Goal: Task Accomplishment & Management: Complete application form

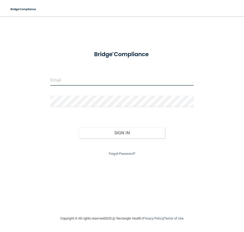
click at [58, 78] on input "email" at bounding box center [121, 79] width 143 height 11
type input "[EMAIL_ADDRESS][DOMAIN_NAME]"
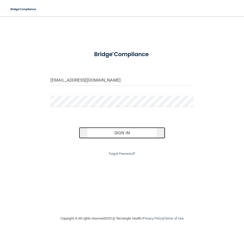
click at [114, 135] on button "Sign In" at bounding box center [122, 132] width 86 height 11
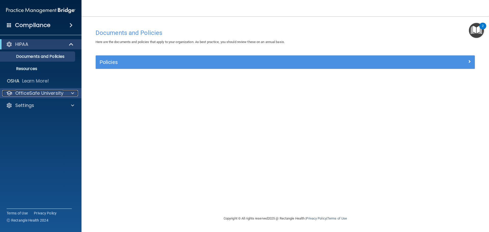
click at [35, 91] on p "OfficeSafe University" at bounding box center [39, 93] width 48 height 6
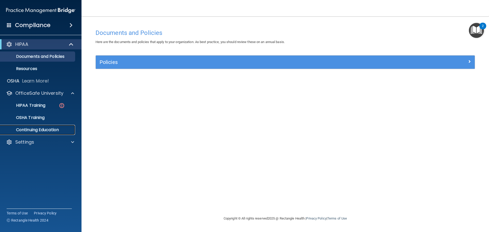
click at [41, 127] on p "Continuing Education" at bounding box center [38, 129] width 70 height 5
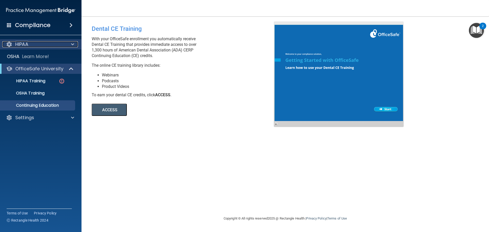
click at [73, 42] on span at bounding box center [72, 44] width 3 height 6
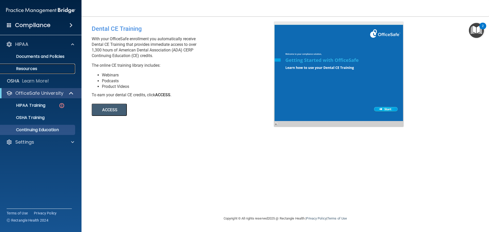
click at [35, 67] on p "Resources" at bounding box center [38, 68] width 70 height 5
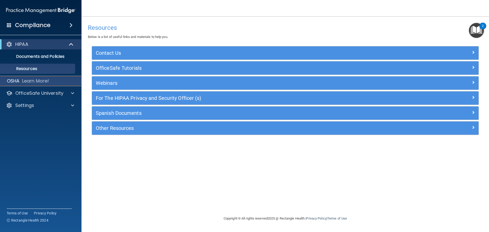
click at [24, 81] on p "Learn More!" at bounding box center [35, 81] width 27 height 6
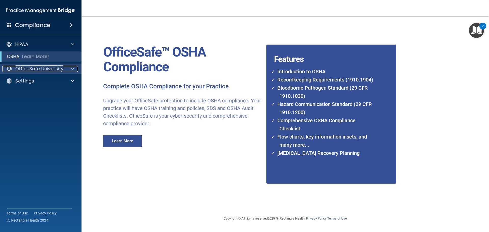
click at [37, 67] on p "OfficeSafe University" at bounding box center [39, 69] width 48 height 6
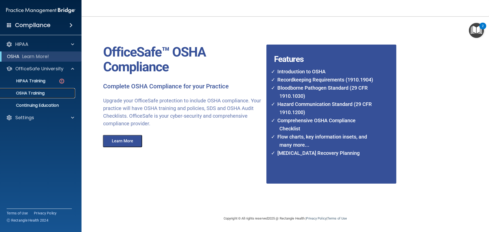
click at [33, 92] on p "OSHA Training" at bounding box center [23, 93] width 41 height 5
click at [32, 91] on p "OSHA Training" at bounding box center [23, 93] width 41 height 5
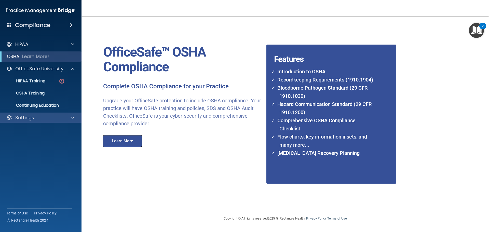
click at [33, 114] on div "Settings" at bounding box center [41, 118] width 82 height 10
click at [31, 115] on p "Settings" at bounding box center [24, 118] width 19 height 6
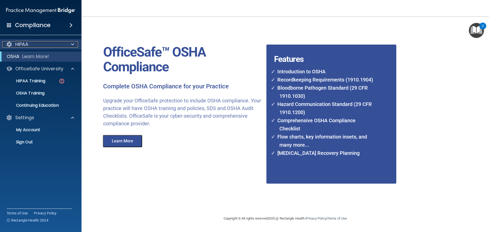
click at [35, 47] on div "HIPAA" at bounding box center [33, 44] width 63 height 6
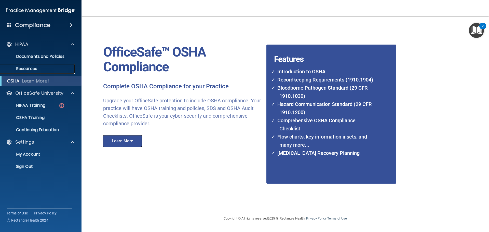
click at [27, 70] on p "Resources" at bounding box center [38, 68] width 70 height 5
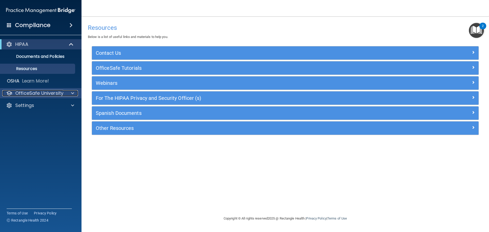
click at [29, 91] on p "OfficeSafe University" at bounding box center [39, 93] width 48 height 6
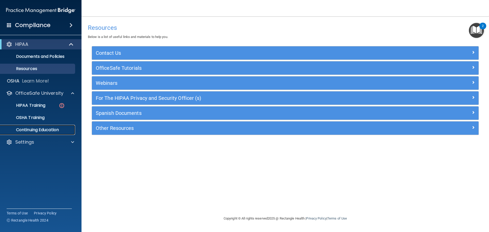
click at [36, 129] on p "Continuing Education" at bounding box center [38, 129] width 70 height 5
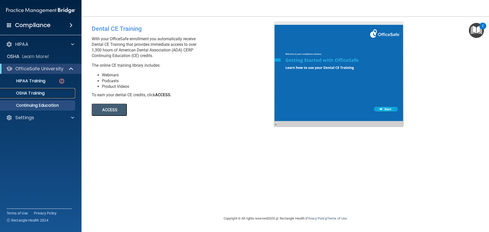
click at [33, 94] on p "OSHA Training" at bounding box center [23, 93] width 41 height 5
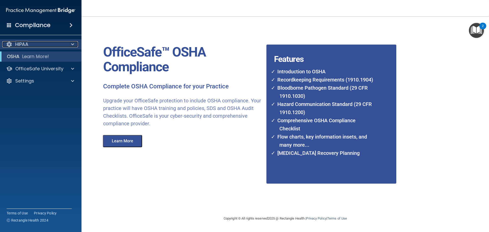
click at [40, 46] on div "HIPAA" at bounding box center [33, 44] width 63 height 6
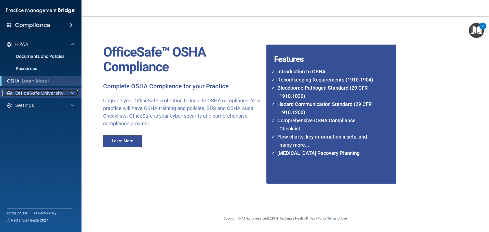
click at [33, 91] on p "OfficeSafe University" at bounding box center [39, 93] width 48 height 6
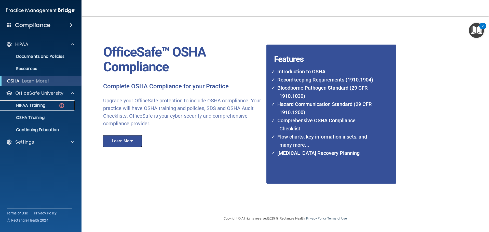
click at [33, 105] on p "HIPAA Training" at bounding box center [24, 105] width 42 height 5
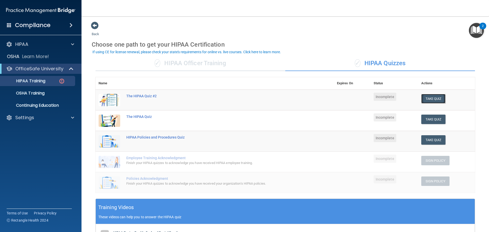
click at [244, 99] on button "Take Quiz" at bounding box center [434, 98] width 24 height 9
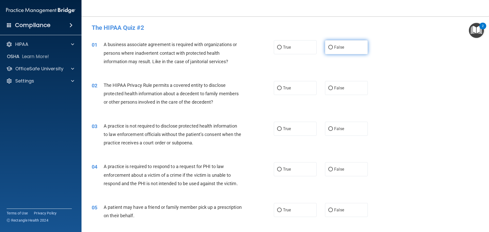
click at [244, 47] on input "False" at bounding box center [331, 48] width 5 height 4
radio input "true"
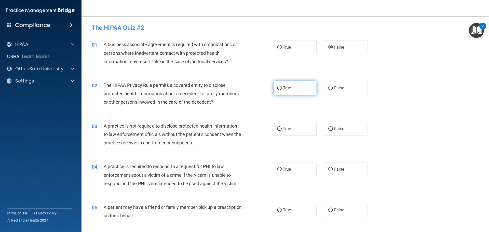
click at [244, 88] on input "True" at bounding box center [279, 88] width 5 height 4
radio input "true"
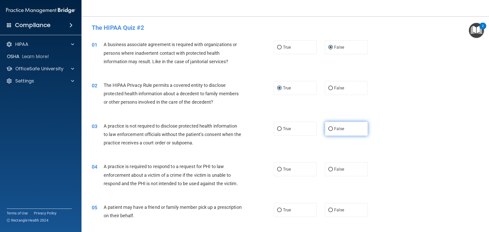
click at [244, 128] on input "False" at bounding box center [331, 129] width 5 height 4
radio input "true"
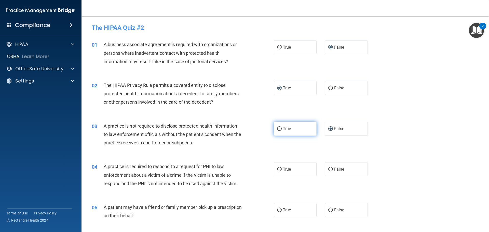
click at [244, 128] on input "True" at bounding box center [279, 129] width 5 height 4
radio input "true"
click at [244, 129] on input "True" at bounding box center [279, 129] width 5 height 4
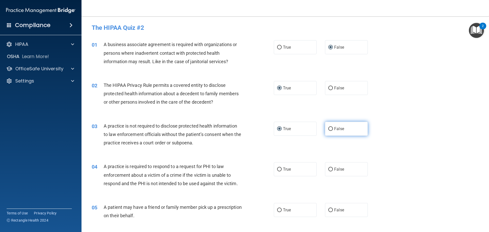
click at [244, 129] on input "False" at bounding box center [331, 129] width 5 height 4
radio input "true"
radio input "false"
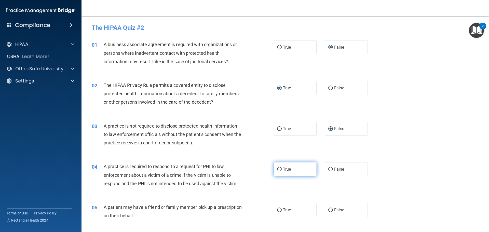
click at [244, 166] on label "True" at bounding box center [295, 169] width 43 height 14
click at [244, 168] on input "True" at bounding box center [279, 170] width 5 height 4
radio input "true"
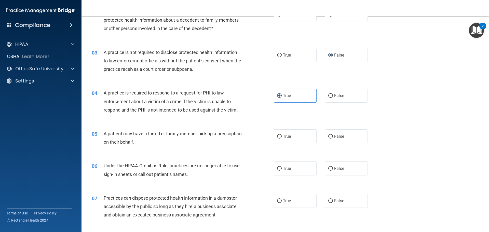
scroll to position [76, 0]
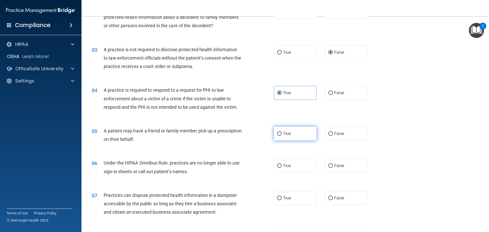
click at [244, 137] on label "True" at bounding box center [295, 134] width 43 height 14
click at [244, 136] on input "True" at bounding box center [279, 134] width 5 height 4
radio input "true"
click at [244, 165] on input "False" at bounding box center [331, 166] width 5 height 4
radio input "true"
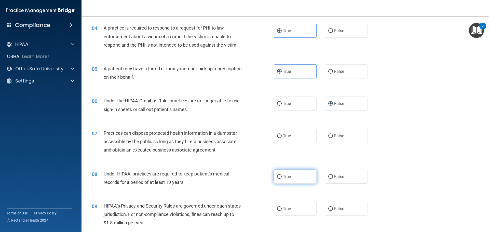
scroll to position [153, 0]
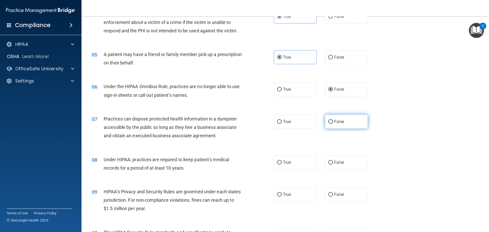
click at [244, 121] on input "False" at bounding box center [331, 122] width 5 height 4
radio input "true"
click at [244, 162] on input "False" at bounding box center [331, 163] width 5 height 4
radio input "true"
click at [244, 194] on input "False" at bounding box center [331, 195] width 5 height 4
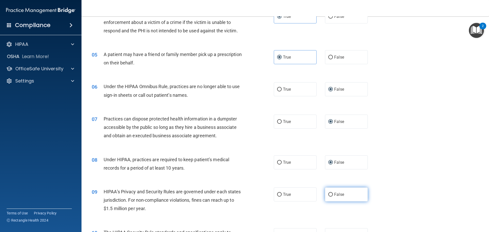
radio input "true"
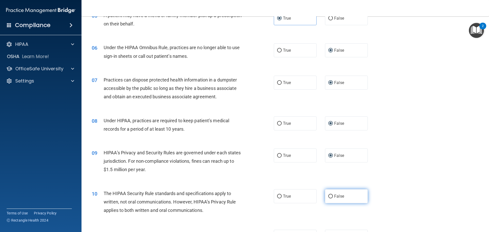
scroll to position [204, 0]
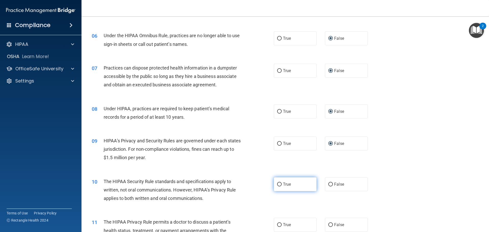
click at [244, 183] on input "True" at bounding box center [279, 185] width 5 height 4
radio input "true"
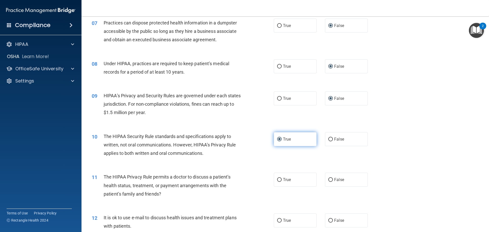
scroll to position [255, 0]
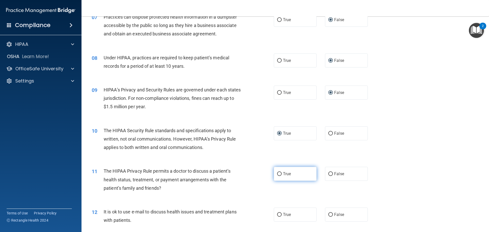
click at [244, 174] on input "True" at bounding box center [279, 174] width 5 height 4
radio input "true"
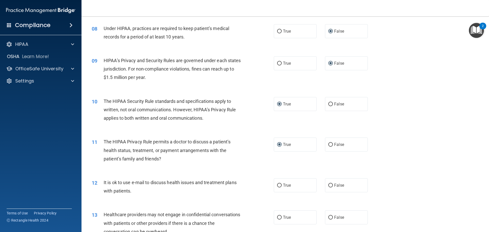
scroll to position [331, 0]
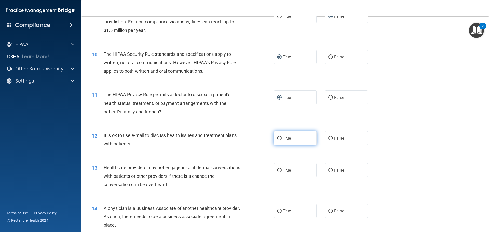
click at [244, 140] on label "True" at bounding box center [295, 138] width 43 height 14
click at [244, 140] on input "True" at bounding box center [279, 139] width 5 height 4
radio input "true"
click at [244, 171] on input "False" at bounding box center [331, 171] width 5 height 4
radio input "true"
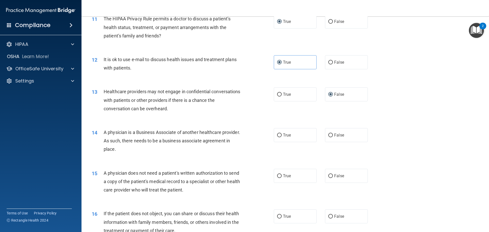
scroll to position [408, 0]
click at [244, 135] on input "False" at bounding box center [331, 135] width 5 height 4
radio input "true"
click at [244, 174] on input "True" at bounding box center [279, 176] width 5 height 4
radio input "true"
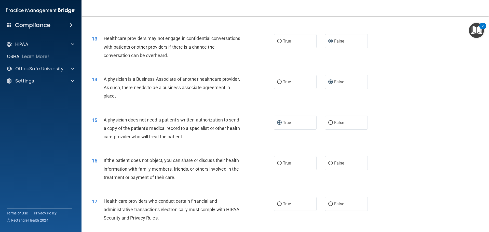
scroll to position [484, 0]
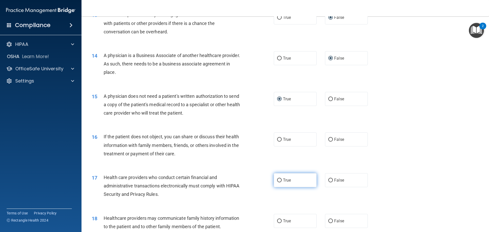
click at [244, 180] on input "True" at bounding box center [279, 181] width 5 height 4
radio input "true"
click at [244, 140] on input "True" at bounding box center [279, 140] width 5 height 4
radio input "true"
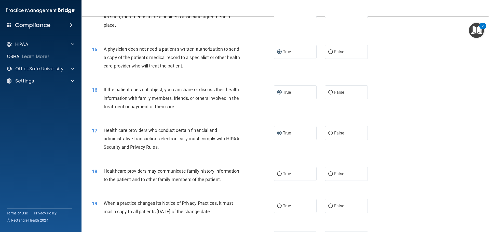
scroll to position [586, 0]
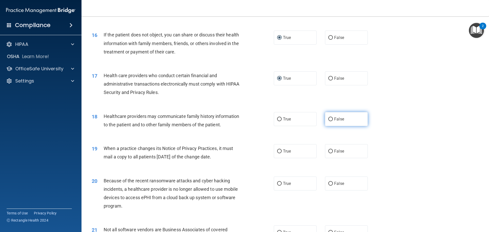
click at [244, 119] on input "False" at bounding box center [331, 120] width 5 height 4
radio input "true"
click at [244, 152] on input "False" at bounding box center [331, 152] width 5 height 4
radio input "true"
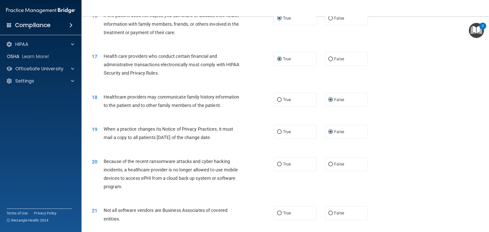
scroll to position [663, 0]
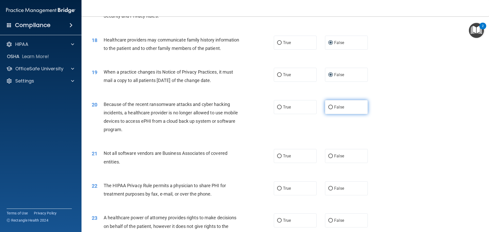
click at [244, 106] on input "False" at bounding box center [331, 108] width 5 height 4
radio input "true"
click at [244, 155] on input "True" at bounding box center [279, 156] width 5 height 4
radio input "true"
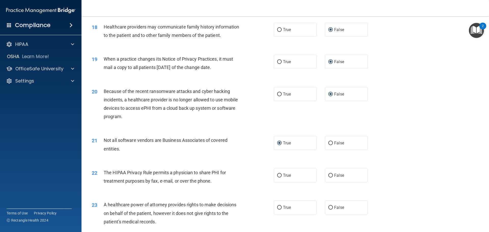
scroll to position [688, 0]
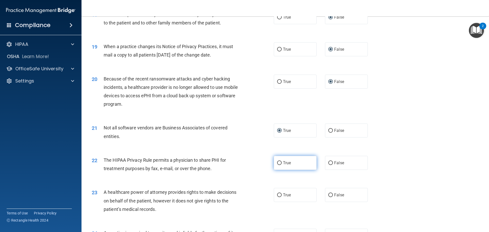
click at [244, 164] on input "True" at bounding box center [279, 163] width 5 height 4
radio input "true"
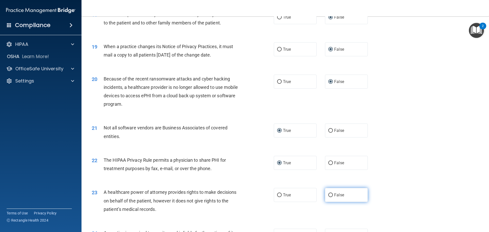
click at [244, 195] on input "False" at bounding box center [331, 195] width 5 height 4
radio input "true"
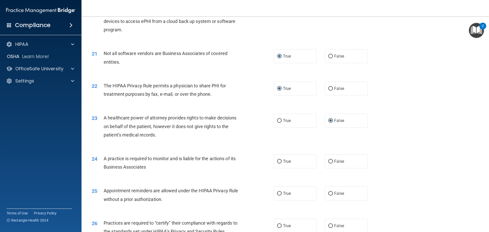
scroll to position [765, 0]
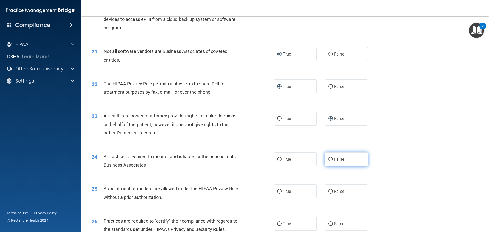
click at [244, 159] on input "False" at bounding box center [331, 160] width 5 height 4
radio input "true"
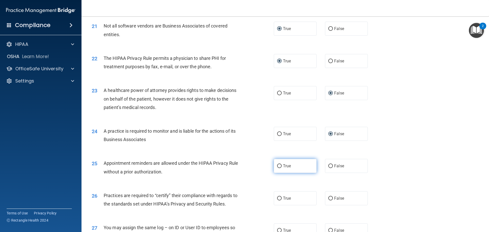
click at [244, 165] on input "True" at bounding box center [279, 166] width 5 height 4
radio input "true"
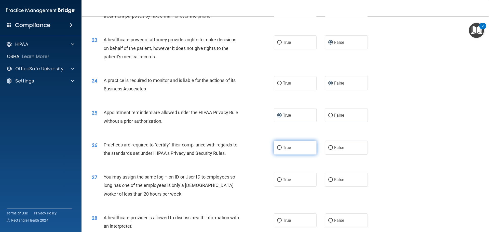
scroll to position [841, 0]
click at [244, 147] on input "False" at bounding box center [331, 148] width 5 height 4
radio input "true"
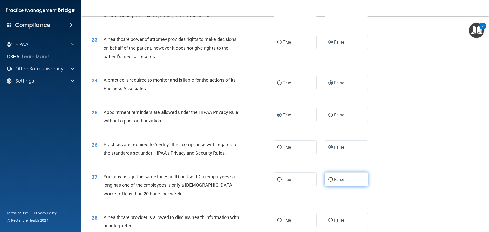
click at [244, 179] on input "False" at bounding box center [331, 180] width 5 height 4
radio input "true"
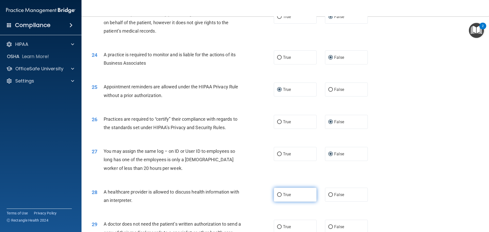
click at [244, 194] on label "True" at bounding box center [295, 195] width 43 height 14
click at [244, 194] on input "True" at bounding box center [279, 195] width 5 height 4
radio input "true"
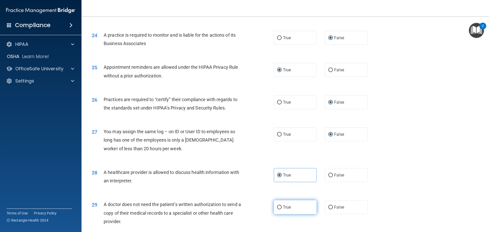
scroll to position [943, 0]
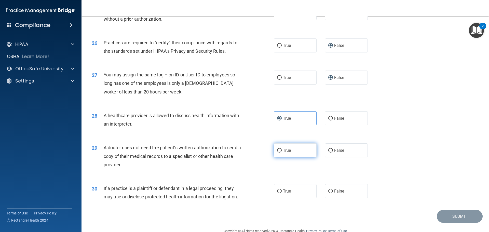
click at [244, 149] on input "True" at bounding box center [279, 151] width 5 height 4
radio input "true"
click at [244, 192] on input "True" at bounding box center [279, 192] width 5 height 4
radio input "true"
click at [244, 217] on button "Submit" at bounding box center [460, 216] width 46 height 13
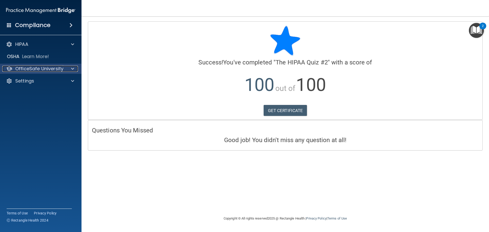
click at [73, 67] on span at bounding box center [72, 69] width 3 height 6
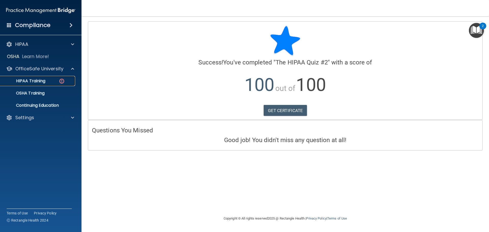
click at [36, 79] on p "HIPAA Training" at bounding box center [24, 81] width 42 height 5
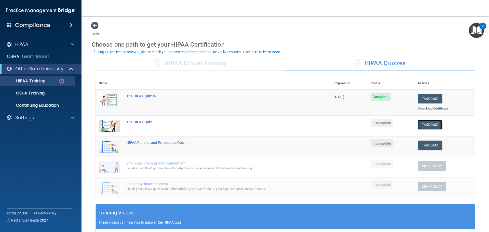
click at [244, 125] on button "Take Quiz" at bounding box center [430, 124] width 24 height 9
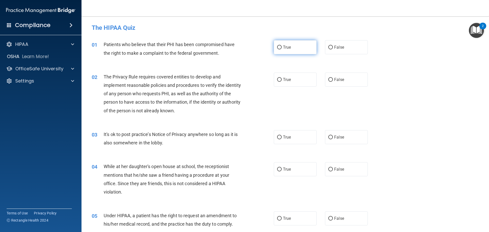
click at [244, 47] on input "True" at bounding box center [279, 48] width 5 height 4
radio input "true"
click at [244, 80] on input "True" at bounding box center [279, 80] width 5 height 4
radio input "true"
click at [244, 138] on input "False" at bounding box center [331, 138] width 5 height 4
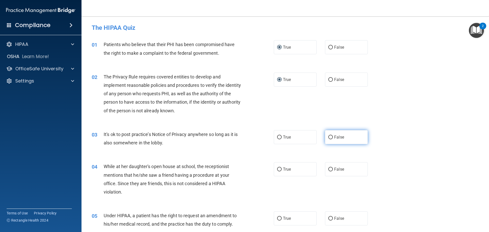
radio input "true"
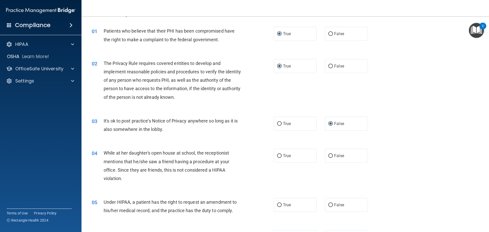
scroll to position [102, 0]
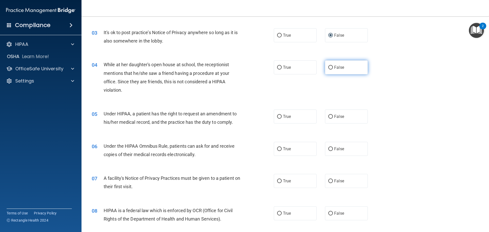
click at [244, 67] on input "False" at bounding box center [331, 68] width 5 height 4
radio input "true"
click at [244, 118] on input "True" at bounding box center [279, 117] width 5 height 4
radio input "true"
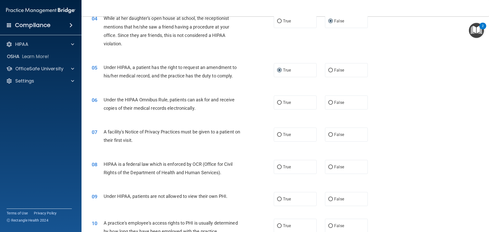
scroll to position [153, 0]
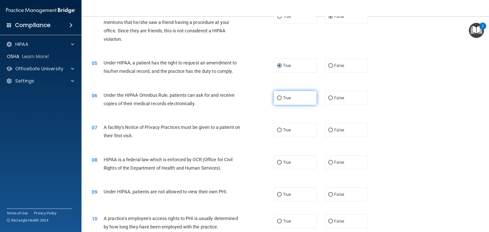
click at [244, 97] on input "True" at bounding box center [279, 98] width 5 height 4
radio input "true"
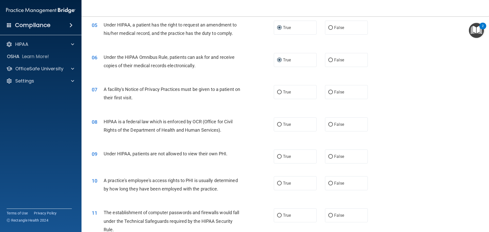
scroll to position [204, 0]
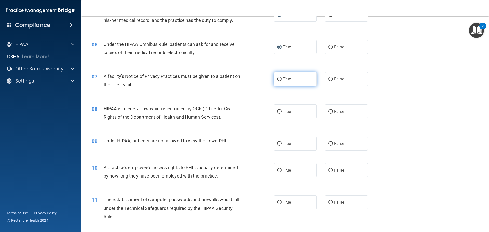
click at [244, 79] on input "True" at bounding box center [279, 79] width 5 height 4
radio input "true"
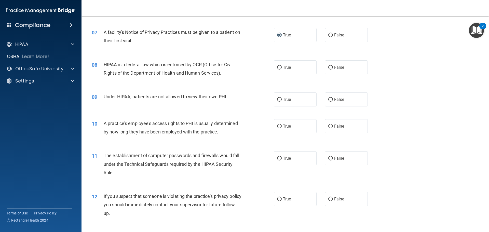
scroll to position [255, 0]
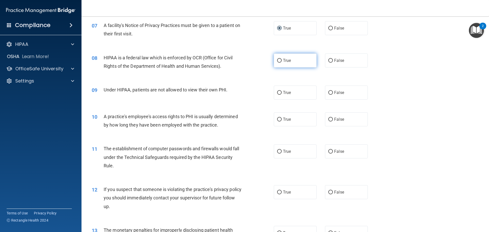
click at [244, 62] on input "True" at bounding box center [279, 61] width 5 height 4
radio input "true"
click at [244, 93] on input "False" at bounding box center [331, 93] width 5 height 4
radio input "true"
click at [244, 119] on input "False" at bounding box center [331, 120] width 5 height 4
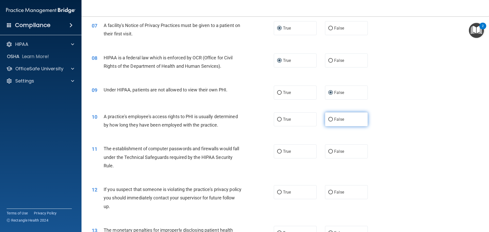
radio input "true"
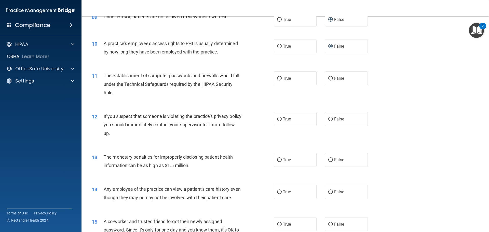
scroll to position [331, 0]
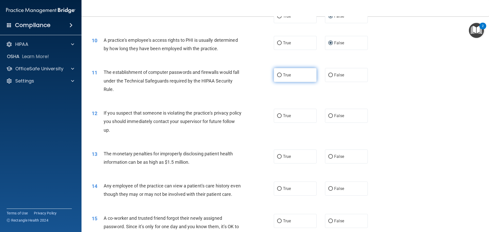
click at [244, 74] on input "True" at bounding box center [279, 75] width 5 height 4
radio input "true"
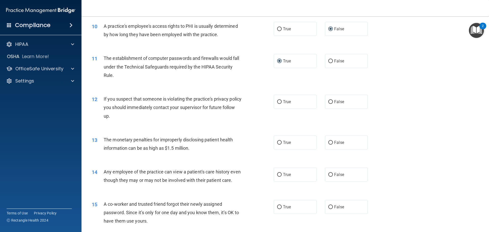
scroll to position [357, 0]
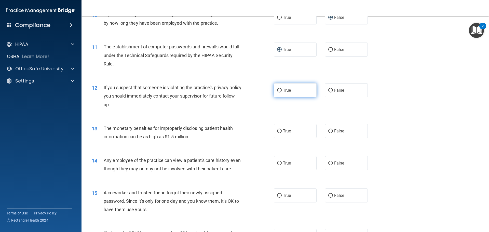
click at [244, 90] on input "True" at bounding box center [279, 91] width 5 height 4
radio input "true"
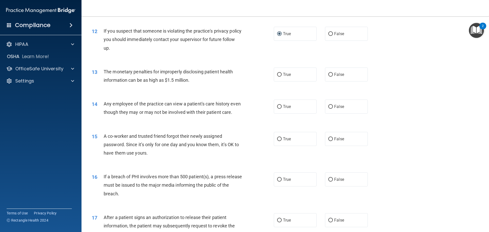
scroll to position [408, 0]
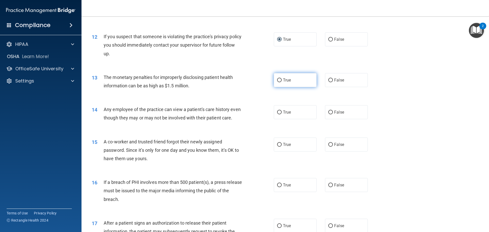
click at [244, 80] on input "True" at bounding box center [279, 81] width 5 height 4
radio input "true"
click at [244, 112] on input "True" at bounding box center [279, 113] width 5 height 4
radio input "true"
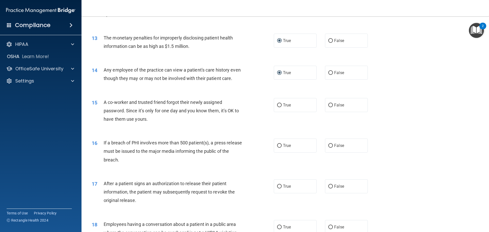
scroll to position [459, 0]
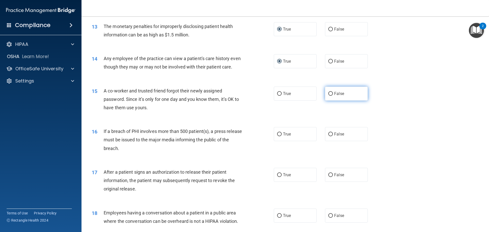
click at [244, 96] on input "False" at bounding box center [331, 94] width 5 height 4
radio input "true"
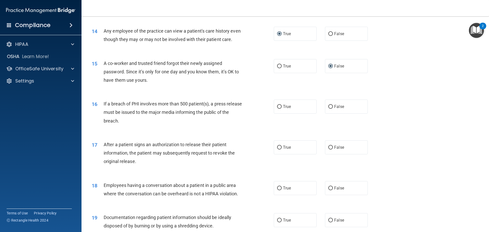
scroll to position [510, 0]
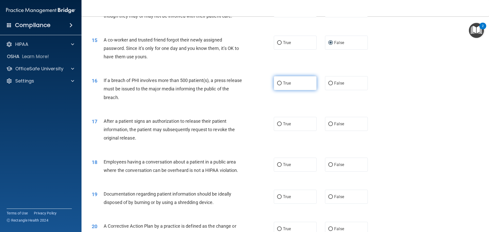
click at [244, 85] on input "True" at bounding box center [279, 84] width 5 height 4
radio input "true"
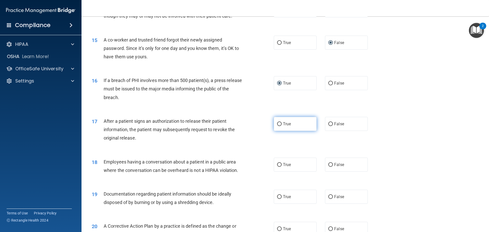
click at [244, 126] on input "True" at bounding box center [279, 124] width 5 height 4
radio input "true"
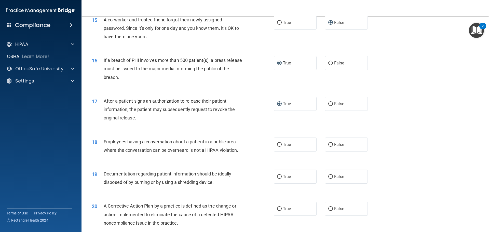
scroll to position [561, 0]
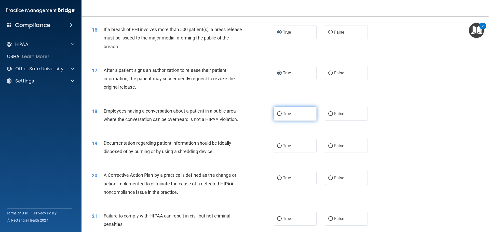
click at [244, 116] on input "True" at bounding box center [279, 114] width 5 height 4
radio input "true"
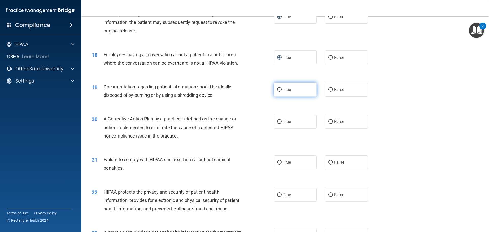
scroll to position [637, 0]
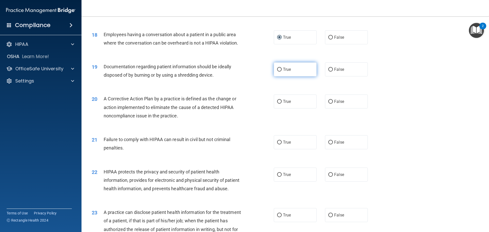
click at [244, 72] on input "True" at bounding box center [279, 70] width 5 height 4
radio input "true"
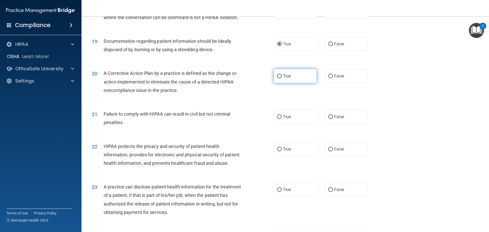
click at [244, 78] on input "True" at bounding box center [279, 76] width 5 height 4
radio input "true"
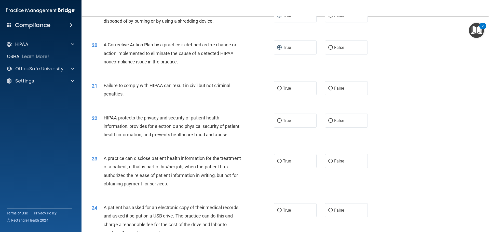
scroll to position [714, 0]
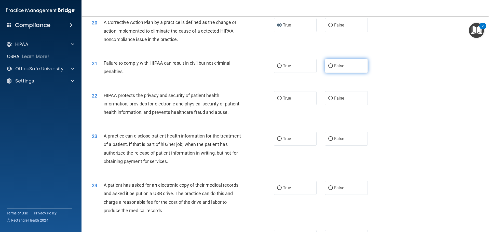
click at [244, 68] on input "False" at bounding box center [331, 66] width 5 height 4
radio input "true"
click at [244, 100] on input "True" at bounding box center [279, 99] width 5 height 4
radio input "true"
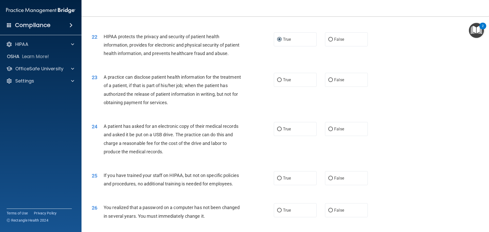
scroll to position [790, 0]
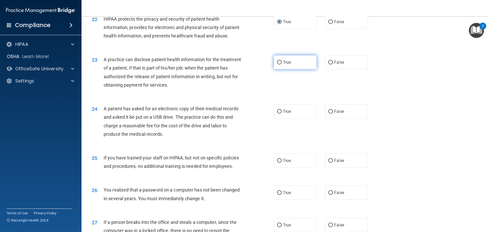
click at [244, 64] on input "True" at bounding box center [279, 63] width 5 height 4
radio input "true"
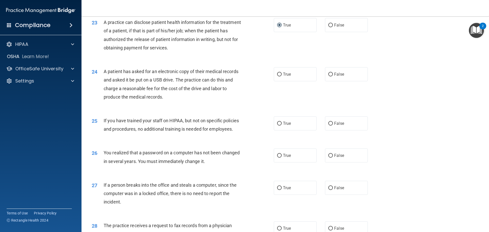
scroll to position [841, 0]
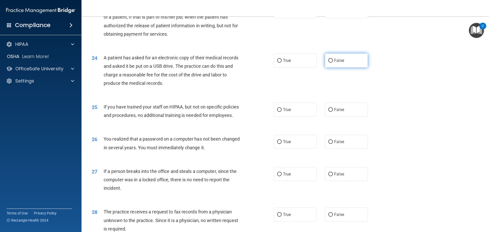
click at [244, 63] on input "False" at bounding box center [331, 61] width 5 height 4
radio input "true"
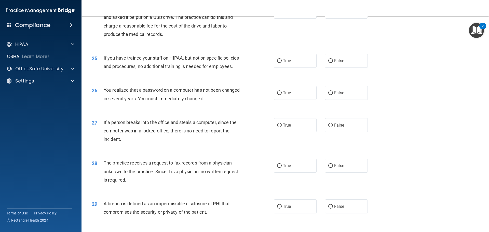
scroll to position [892, 0]
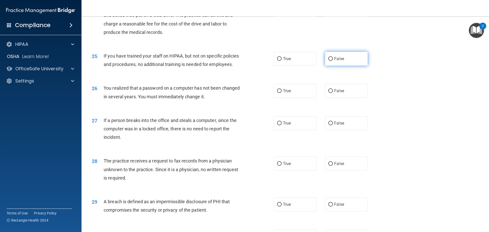
click at [244, 61] on input "False" at bounding box center [331, 59] width 5 height 4
radio input "true"
click at [244, 93] on input "True" at bounding box center [279, 91] width 5 height 4
radio input "true"
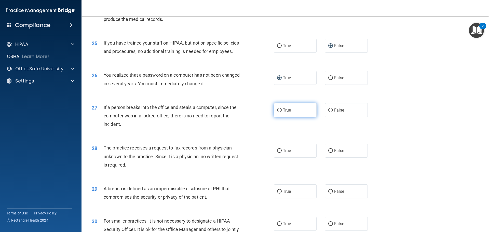
scroll to position [918, 0]
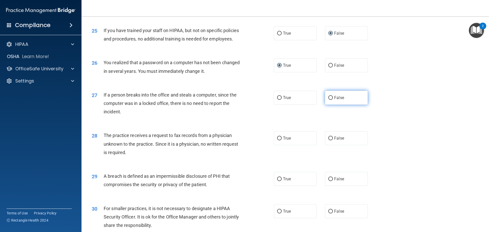
click at [244, 100] on input "False" at bounding box center [331, 98] width 5 height 4
radio input "true"
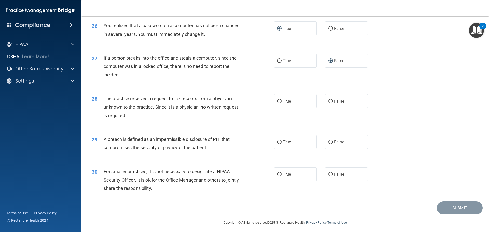
scroll to position [969, 0]
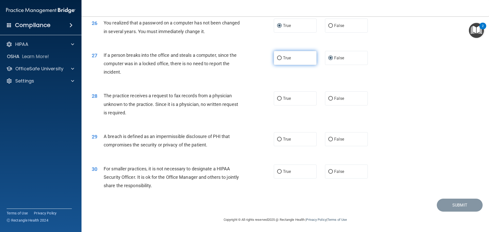
click at [244, 60] on input "True" at bounding box center [279, 58] width 5 height 4
radio input "true"
radio input "false"
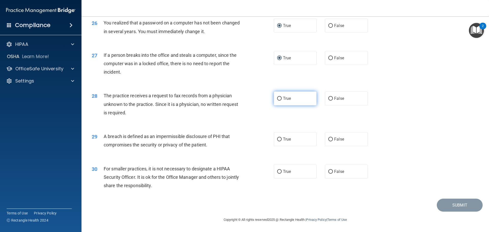
click at [244, 101] on input "True" at bounding box center [279, 99] width 5 height 4
radio input "true"
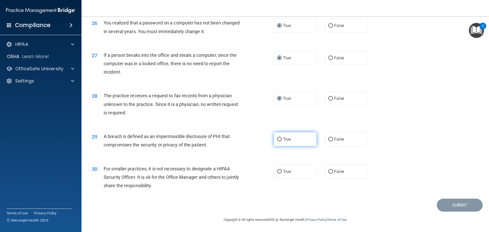
click at [244, 141] on input "True" at bounding box center [279, 140] width 5 height 4
radio input "true"
click at [244, 171] on input "False" at bounding box center [331, 172] width 5 height 4
radio input "true"
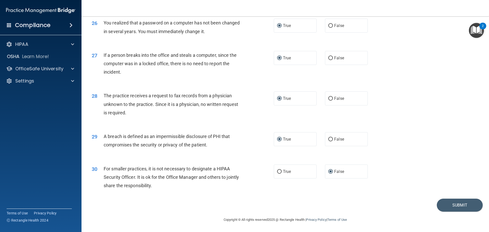
click at [244, 166] on div "30 For smaller practices, it is not necessary to designate a HIPAA Security Off…" at bounding box center [285, 178] width 395 height 41
click at [244, 206] on button "Submit" at bounding box center [460, 205] width 46 height 13
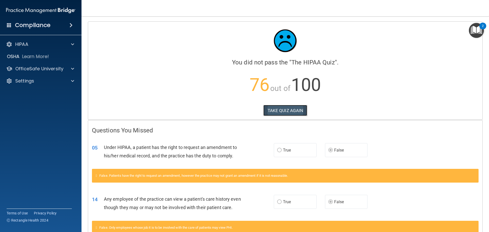
click at [244, 111] on button "TAKE QUIZ AGAIN" at bounding box center [286, 110] width 44 height 11
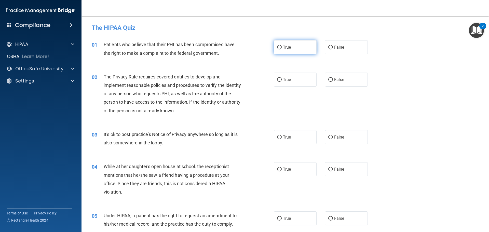
click at [244, 46] on input "True" at bounding box center [279, 48] width 5 height 4
radio input "true"
click at [244, 78] on input "True" at bounding box center [279, 80] width 5 height 4
radio input "true"
click at [244, 136] on input "False" at bounding box center [331, 138] width 5 height 4
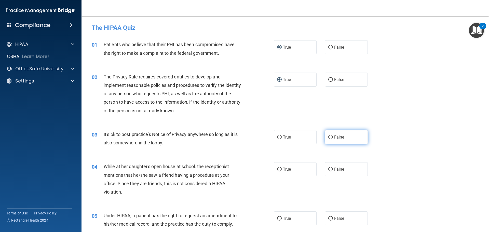
radio input "true"
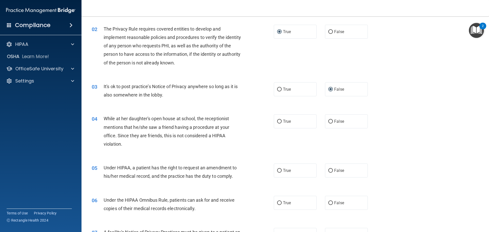
scroll to position [51, 0]
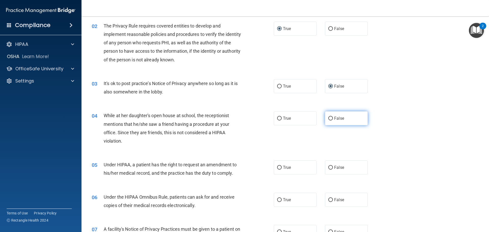
click at [244, 119] on input "False" at bounding box center [331, 119] width 5 height 4
radio input "true"
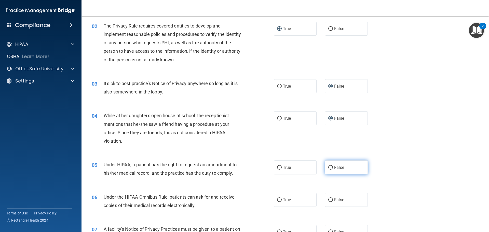
click at [244, 167] on input "False" at bounding box center [331, 168] width 5 height 4
radio input "true"
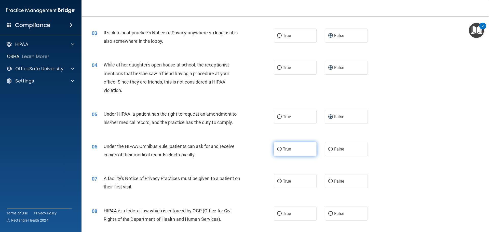
scroll to position [102, 0]
click at [244, 149] on input "True" at bounding box center [279, 149] width 5 height 4
radio input "true"
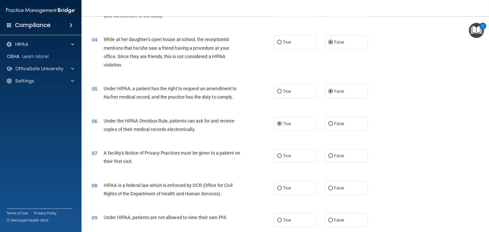
scroll to position [153, 0]
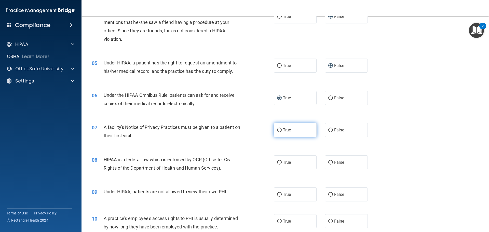
click at [244, 130] on input "True" at bounding box center [279, 130] width 5 height 4
radio input "true"
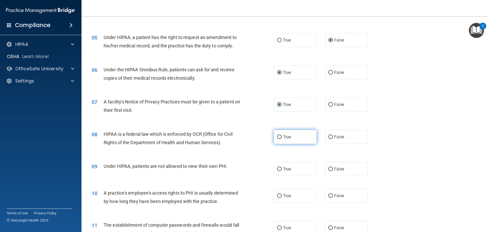
click at [244, 138] on input "True" at bounding box center [279, 137] width 5 height 4
radio input "true"
click at [244, 169] on input "False" at bounding box center [331, 169] width 5 height 4
radio input "true"
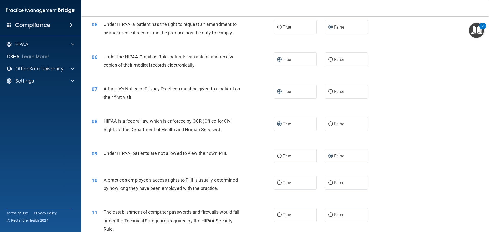
scroll to position [204, 0]
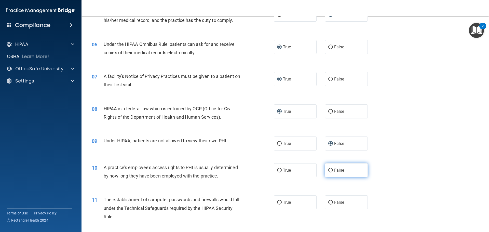
click at [244, 171] on input "False" at bounding box center [331, 171] width 5 height 4
radio input "true"
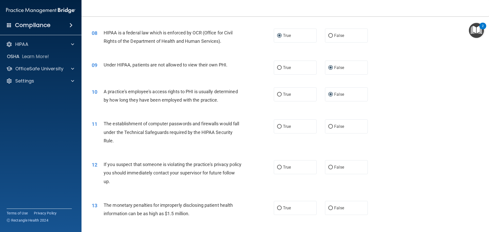
scroll to position [280, 0]
click at [244, 125] on input "True" at bounding box center [279, 126] width 5 height 4
radio input "true"
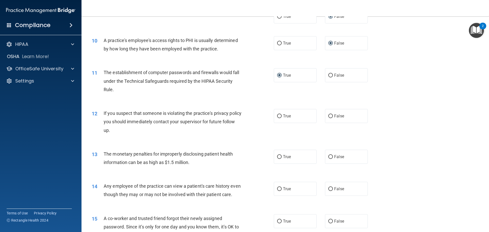
scroll to position [331, 0]
click at [244, 115] on input "True" at bounding box center [279, 116] width 5 height 4
radio input "true"
click at [244, 157] on input "True" at bounding box center [279, 157] width 5 height 4
radio input "true"
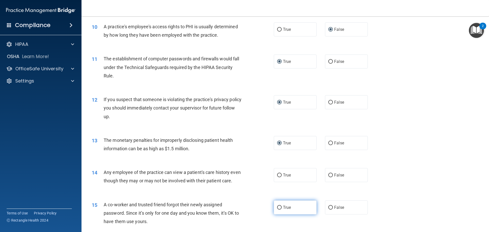
scroll to position [382, 0]
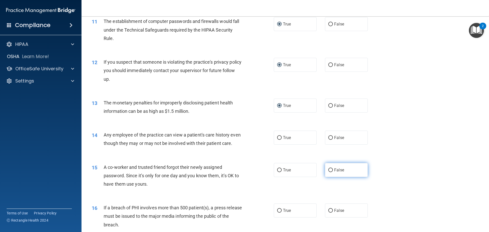
click at [244, 172] on input "False" at bounding box center [331, 170] width 5 height 4
radio input "true"
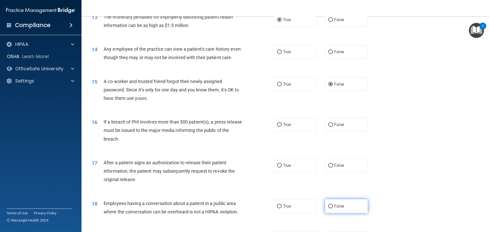
scroll to position [484, 0]
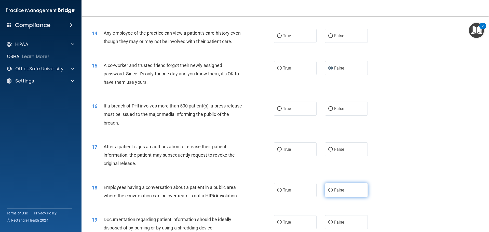
click at [244, 192] on input "False" at bounding box center [331, 191] width 5 height 4
radio input "true"
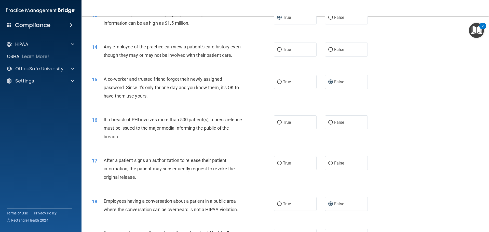
scroll to position [459, 0]
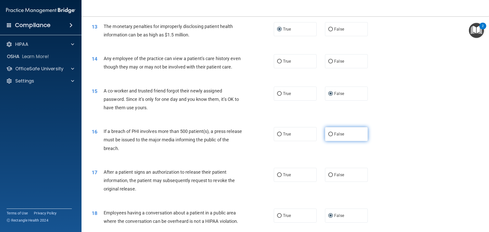
click at [244, 136] on input "False" at bounding box center [331, 135] width 5 height 4
radio input "true"
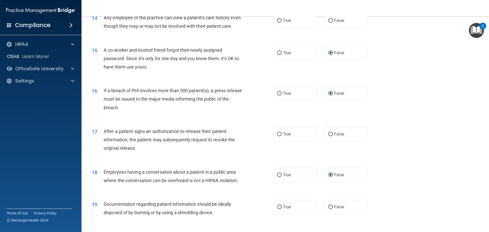
scroll to position [510, 0]
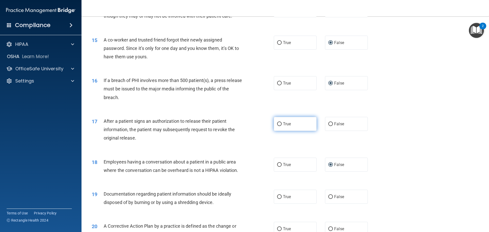
click at [244, 126] on input "True" at bounding box center [279, 124] width 5 height 4
radio input "true"
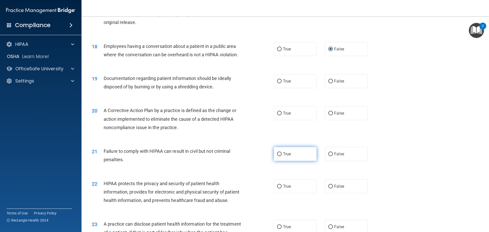
scroll to position [637, 0]
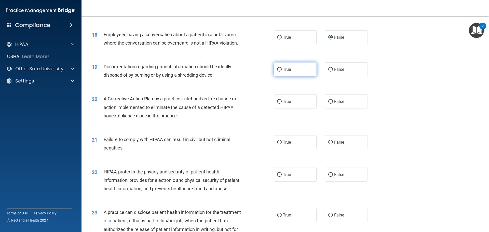
click at [244, 72] on input "True" at bounding box center [279, 70] width 5 height 4
radio input "true"
click at [244, 104] on input "True" at bounding box center [279, 102] width 5 height 4
radio input "true"
click at [244, 145] on input "True" at bounding box center [279, 143] width 5 height 4
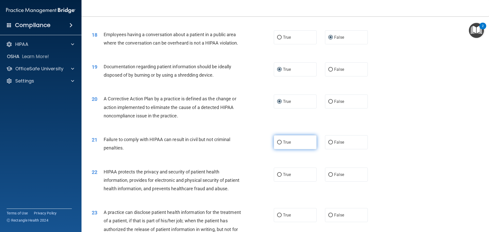
radio input "true"
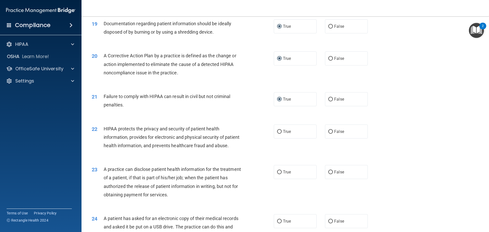
scroll to position [688, 0]
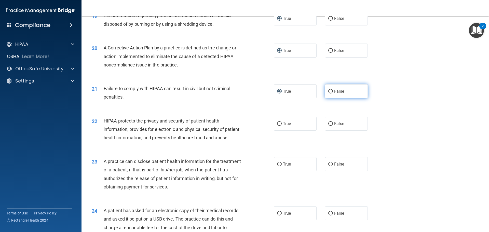
click at [244, 94] on input "False" at bounding box center [331, 92] width 5 height 4
radio input "true"
radio input "false"
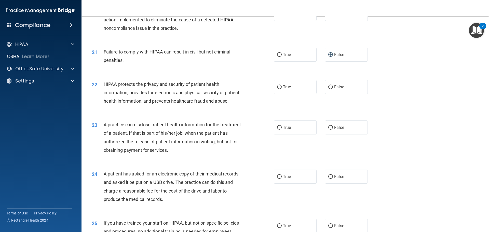
scroll to position [739, 0]
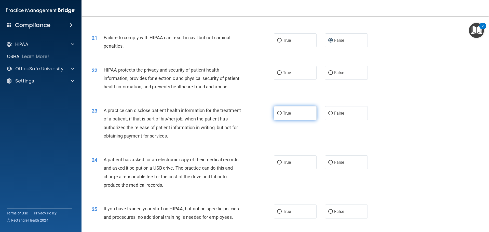
click at [244, 115] on input "True" at bounding box center [279, 114] width 5 height 4
radio input "true"
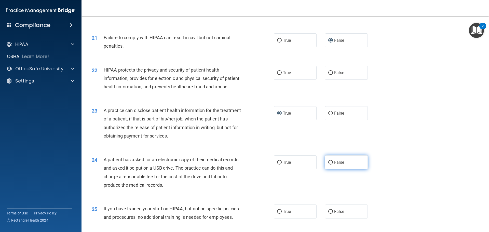
click at [244, 165] on input "False" at bounding box center [331, 163] width 5 height 4
radio input "true"
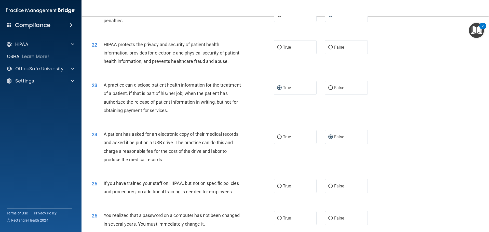
scroll to position [816, 0]
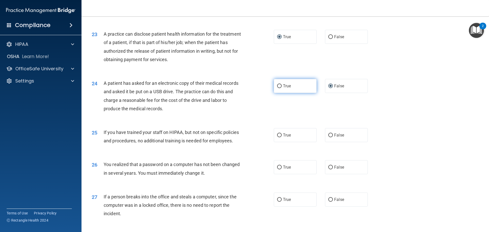
click at [244, 88] on input "True" at bounding box center [279, 86] width 5 height 4
radio input "true"
radio input "false"
click at [244, 39] on input "False" at bounding box center [331, 37] width 5 height 4
radio input "true"
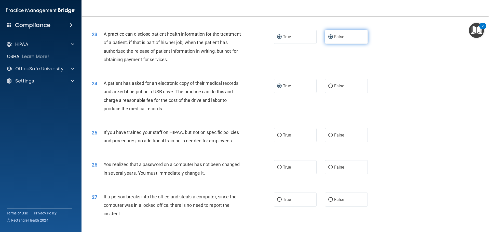
radio input "false"
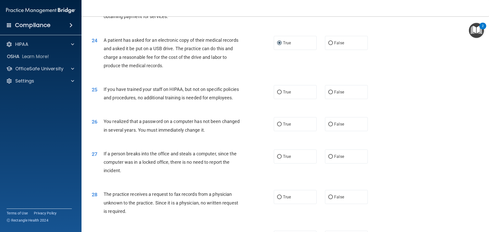
scroll to position [867, 0]
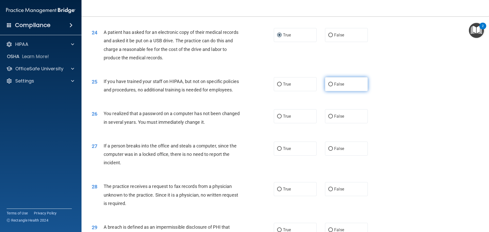
click at [244, 86] on input "False" at bounding box center [331, 85] width 5 height 4
radio input "true"
click at [244, 119] on input "False" at bounding box center [331, 117] width 5 height 4
radio input "true"
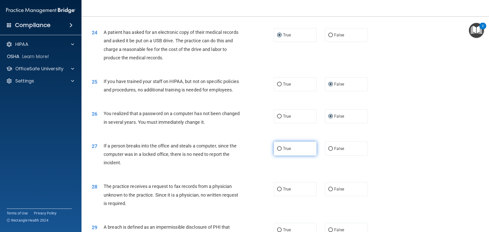
click at [244, 151] on input "True" at bounding box center [279, 149] width 5 height 4
radio input "true"
click at [244, 119] on input "True" at bounding box center [279, 117] width 5 height 4
radio input "true"
radio input "false"
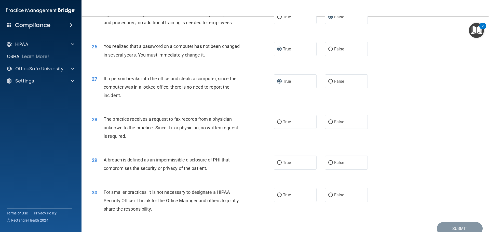
scroll to position [943, 0]
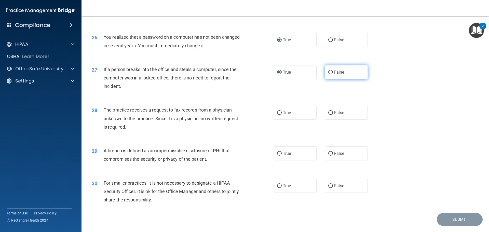
click at [244, 74] on input "False" at bounding box center [331, 73] width 5 height 4
radio input "true"
radio input "false"
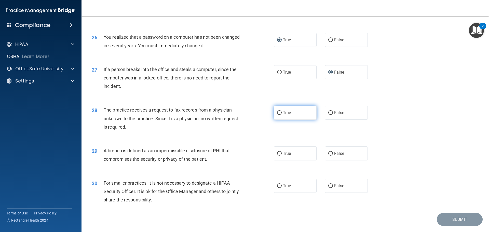
click at [244, 115] on input "True" at bounding box center [279, 113] width 5 height 4
radio input "true"
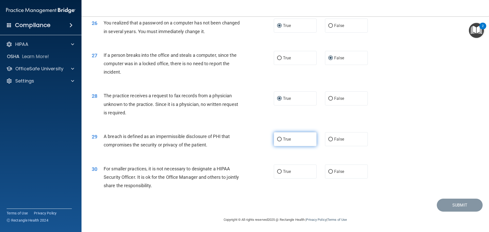
scroll to position [974, 0]
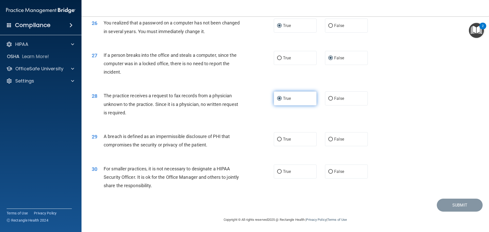
click at [244, 98] on input "True" at bounding box center [279, 99] width 5 height 4
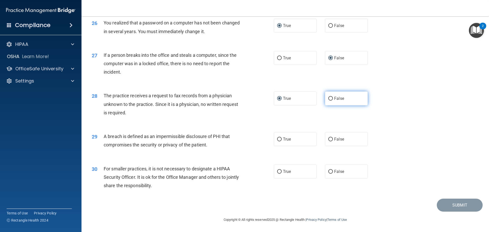
click at [244, 99] on input "False" at bounding box center [331, 99] width 5 height 4
radio input "true"
radio input "false"
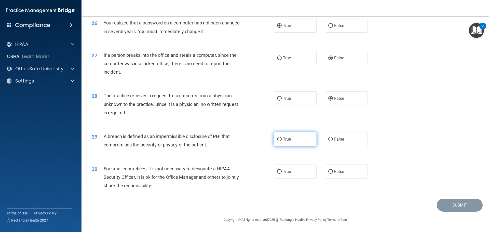
click at [244, 140] on input "True" at bounding box center [279, 140] width 5 height 4
radio input "true"
click at [244, 172] on input "False" at bounding box center [331, 172] width 5 height 4
radio input "true"
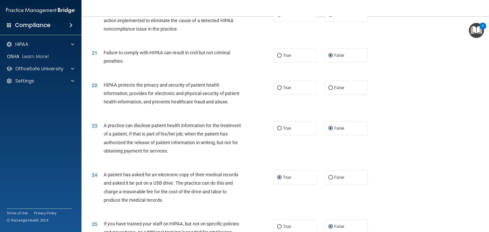
scroll to position [719, 0]
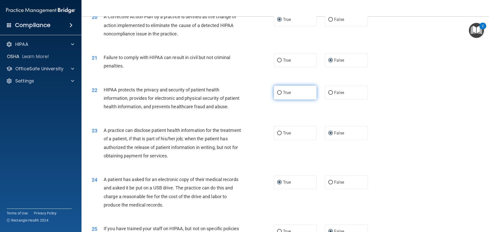
click at [244, 95] on input "True" at bounding box center [279, 93] width 5 height 4
radio input "true"
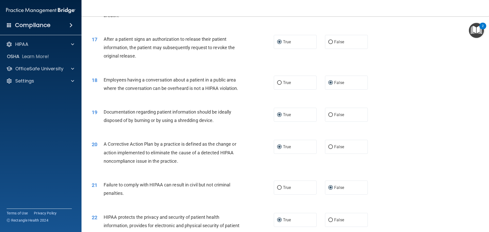
scroll to position [515, 0]
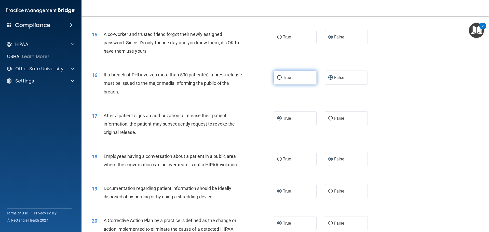
click at [244, 80] on input "True" at bounding box center [279, 78] width 5 height 4
radio input "true"
radio input "false"
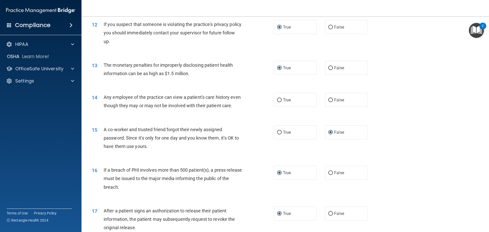
scroll to position [413, 0]
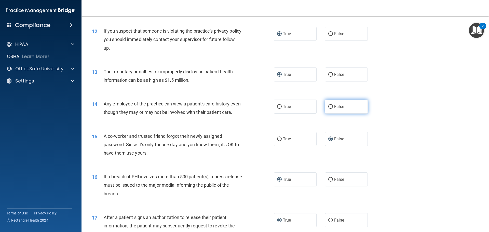
click at [244, 106] on input "False" at bounding box center [331, 107] width 5 height 4
radio input "true"
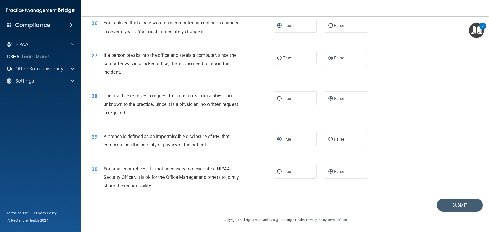
scroll to position [974, 0]
click at [244, 207] on button "Submit" at bounding box center [460, 205] width 46 height 13
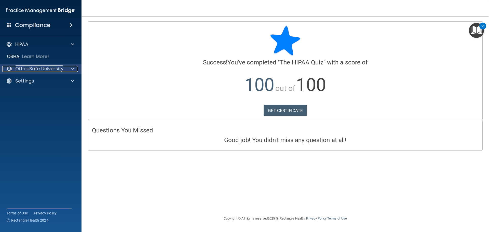
click at [31, 70] on p "OfficeSafe University" at bounding box center [39, 69] width 48 height 6
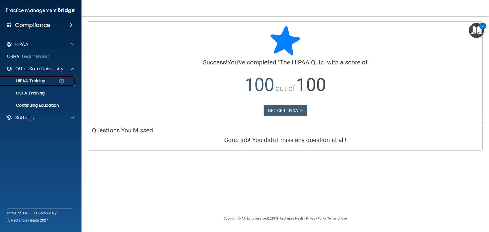
click at [36, 80] on p "HIPAA Training" at bounding box center [24, 81] width 42 height 5
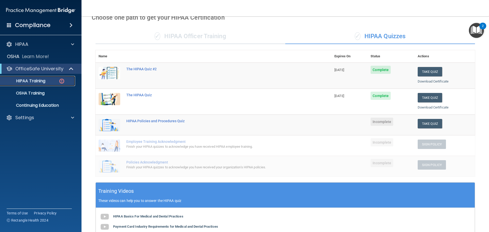
scroll to position [25, 0]
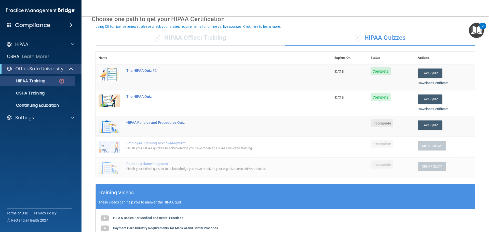
click at [159, 123] on div "HIPAA Policies and Procedures Quiz" at bounding box center [216, 123] width 180 height 4
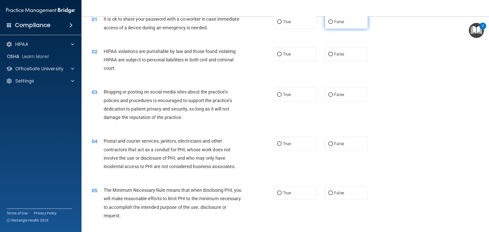
click at [244, 21] on input "False" at bounding box center [331, 22] width 5 height 4
radio input "true"
click at [244, 54] on label "True" at bounding box center [295, 54] width 43 height 14
click at [244, 54] on input "True" at bounding box center [279, 55] width 5 height 4
radio input "true"
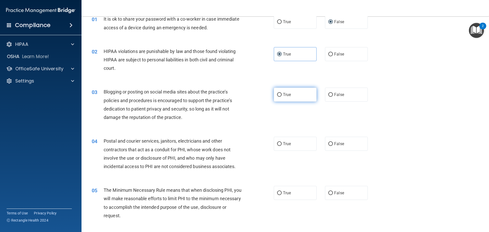
click at [244, 94] on input "True" at bounding box center [279, 95] width 5 height 4
radio input "true"
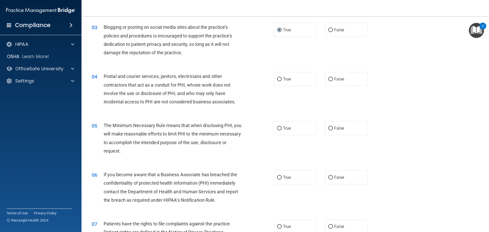
scroll to position [102, 0]
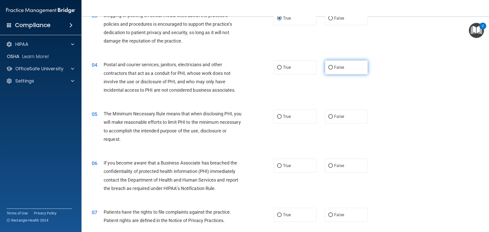
click at [244, 66] on input "False" at bounding box center [331, 68] width 5 height 4
radio input "true"
click at [244, 116] on input "True" at bounding box center [279, 117] width 5 height 4
radio input "true"
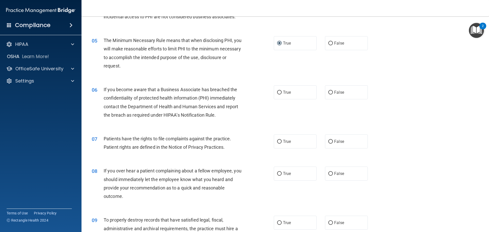
scroll to position [178, 0]
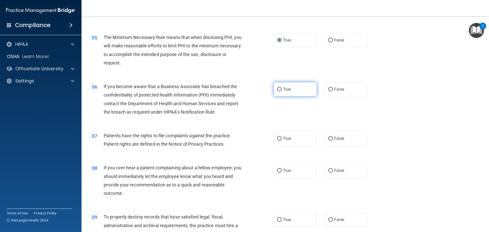
click at [244, 89] on input "True" at bounding box center [279, 90] width 5 height 4
radio input "true"
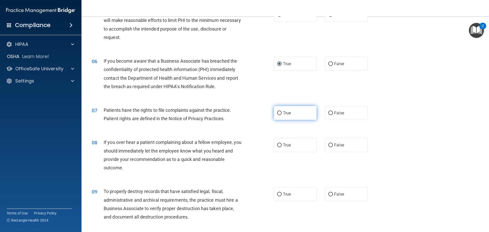
click at [244, 113] on input "True" at bounding box center [279, 113] width 5 height 4
radio input "true"
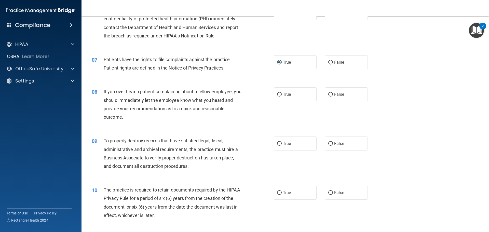
scroll to position [255, 0]
click at [244, 94] on input "True" at bounding box center [279, 95] width 5 height 4
radio input "true"
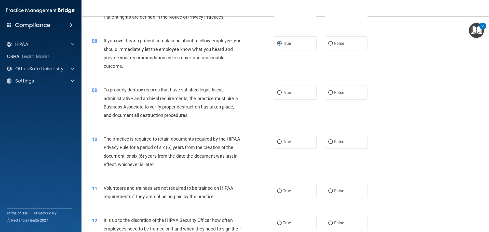
scroll to position [306, 0]
click at [244, 92] on input "False" at bounding box center [331, 93] width 5 height 4
radio input "true"
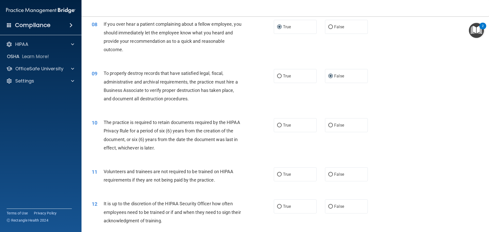
scroll to position [382, 0]
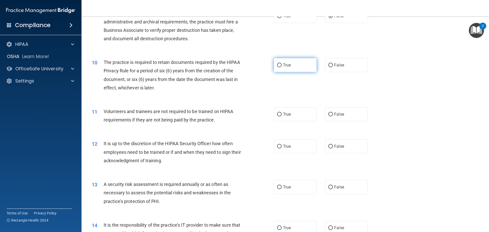
click at [244, 63] on label "True" at bounding box center [295, 65] width 43 height 14
click at [244, 63] on input "True" at bounding box center [279, 65] width 5 height 4
radio input "true"
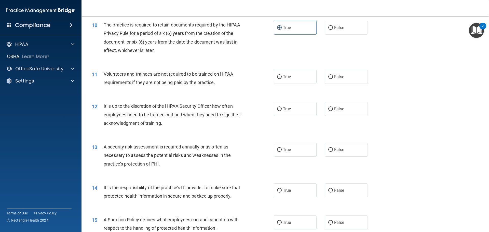
scroll to position [433, 0]
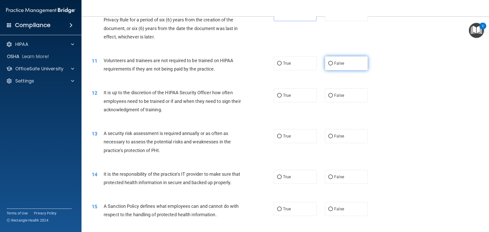
click at [244, 63] on input "False" at bounding box center [331, 64] width 5 height 4
radio input "true"
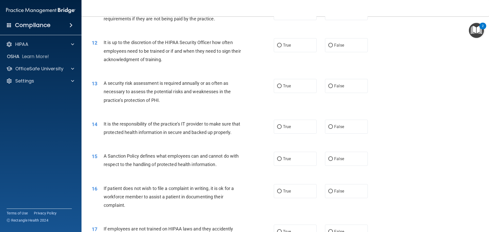
scroll to position [484, 0]
click at [244, 44] on input "False" at bounding box center [331, 45] width 5 height 4
radio input "true"
click at [244, 85] on input "True" at bounding box center [279, 86] width 5 height 4
radio input "true"
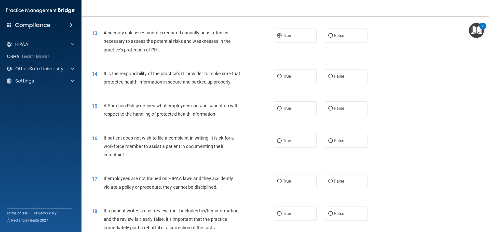
scroll to position [535, 0]
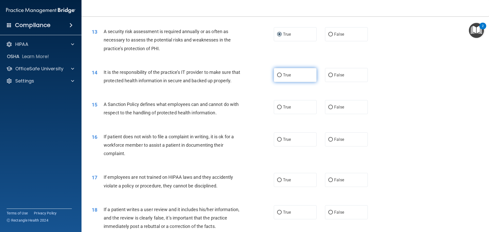
click at [244, 73] on input "True" at bounding box center [279, 75] width 5 height 4
radio input "true"
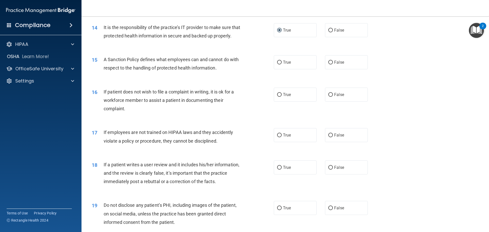
scroll to position [586, 0]
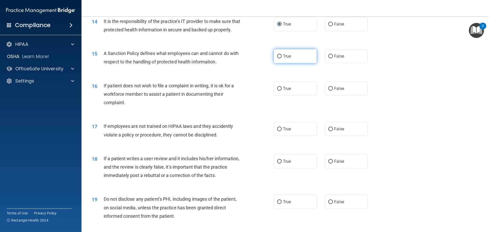
click at [244, 58] on input "True" at bounding box center [279, 57] width 5 height 4
radio input "true"
click at [244, 91] on input "True" at bounding box center [279, 89] width 5 height 4
radio input "true"
click at [244, 131] on input "False" at bounding box center [331, 129] width 5 height 4
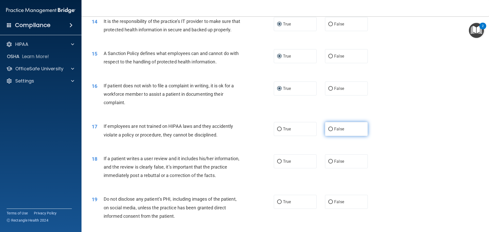
radio input "true"
click at [244, 164] on input "False" at bounding box center [331, 162] width 5 height 4
radio input "true"
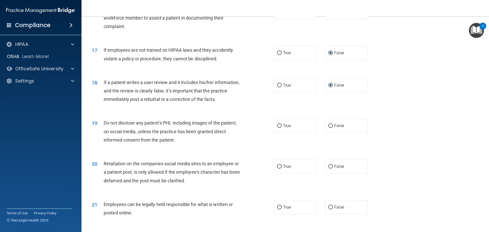
scroll to position [663, 0]
click at [244, 128] on input "True" at bounding box center [279, 126] width 5 height 4
radio input "true"
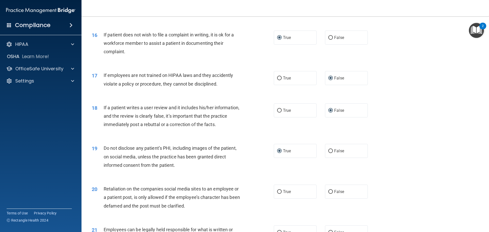
scroll to position [688, 0]
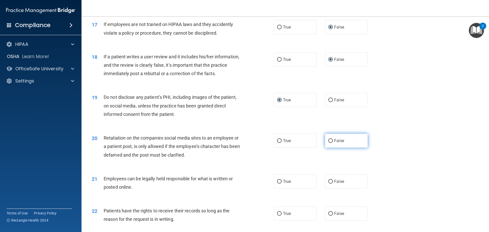
click at [244, 143] on input "False" at bounding box center [331, 141] width 5 height 4
radio input "true"
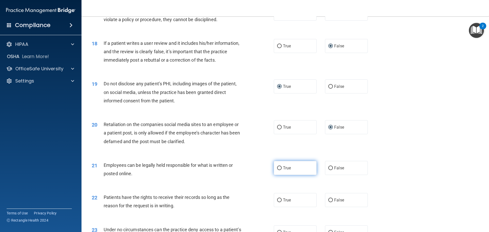
scroll to position [739, 0]
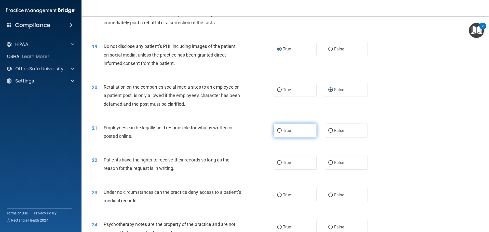
click at [244, 133] on input "True" at bounding box center [279, 131] width 5 height 4
radio input "true"
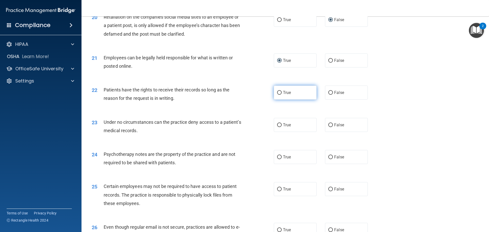
scroll to position [816, 0]
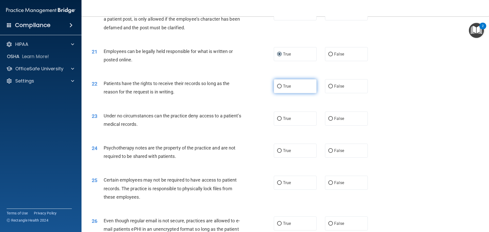
click at [244, 88] on input "True" at bounding box center [279, 87] width 5 height 4
radio input "true"
click at [244, 121] on input "True" at bounding box center [279, 119] width 5 height 4
radio input "true"
click at [244, 88] on input "False" at bounding box center [331, 87] width 5 height 4
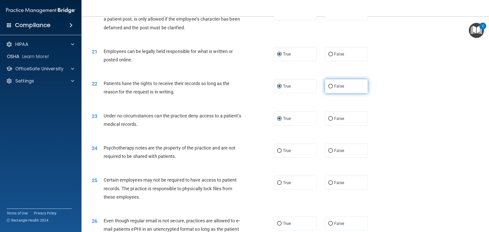
radio input "true"
radio input "false"
click at [244, 153] on input "True" at bounding box center [279, 151] width 5 height 4
radio input "true"
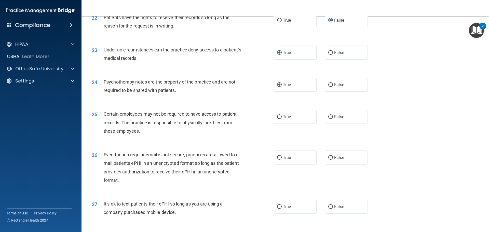
scroll to position [892, 0]
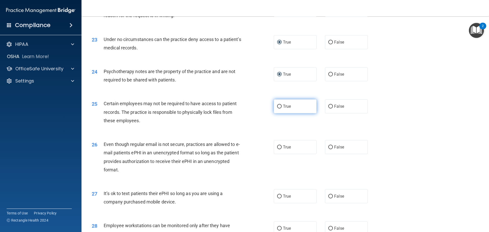
click at [244, 109] on input "True" at bounding box center [279, 107] width 5 height 4
radio input "true"
click at [244, 149] on input "True" at bounding box center [279, 148] width 5 height 4
radio input "true"
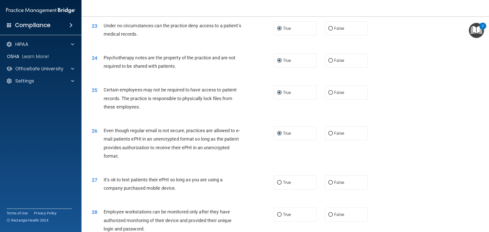
scroll to position [943, 0]
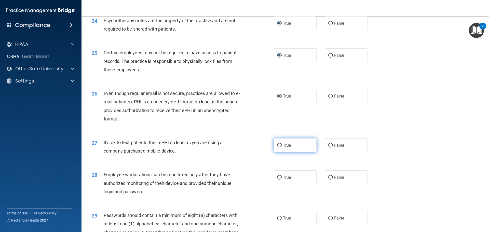
click at [244, 148] on input "True" at bounding box center [279, 146] width 5 height 4
radio input "true"
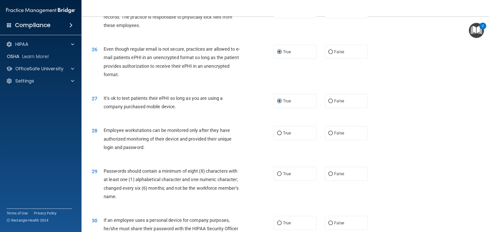
scroll to position [994, 0]
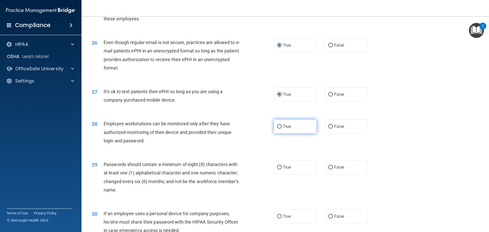
click at [244, 129] on input "True" at bounding box center [279, 127] width 5 height 4
radio input "true"
click at [244, 170] on input "True" at bounding box center [279, 168] width 5 height 4
radio input "true"
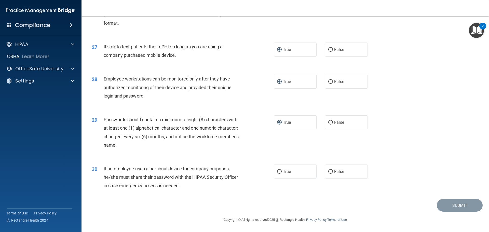
scroll to position [1045, 0]
click at [244, 173] on input "False" at bounding box center [331, 172] width 5 height 4
radio input "true"
click at [244, 208] on button "Submit" at bounding box center [460, 205] width 46 height 13
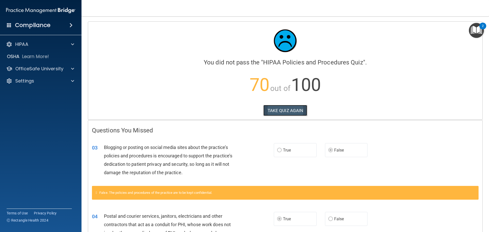
click at [244, 110] on button "TAKE QUIZ AGAIN" at bounding box center [286, 110] width 44 height 11
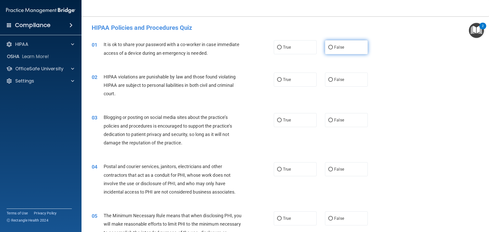
click at [244, 48] on input "False" at bounding box center [331, 48] width 5 height 4
radio input "true"
click at [244, 80] on input "True" at bounding box center [279, 80] width 5 height 4
radio input "true"
click at [244, 119] on input "False" at bounding box center [331, 121] width 5 height 4
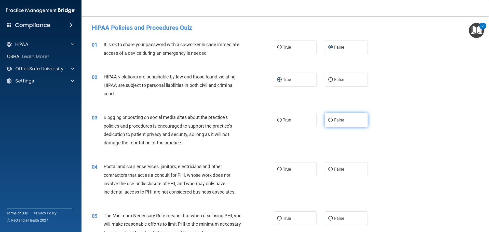
radio input "true"
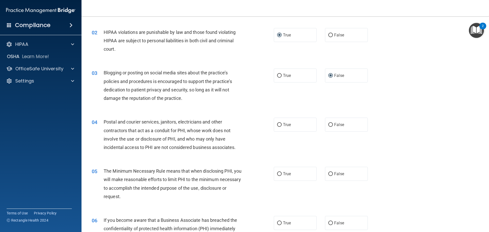
scroll to position [51, 0]
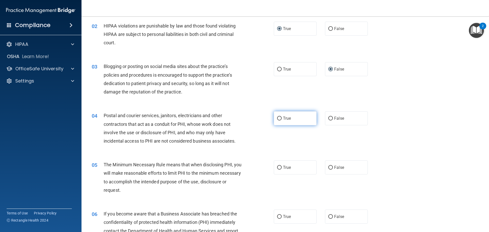
click at [244, 119] on input "True" at bounding box center [279, 119] width 5 height 4
radio input "true"
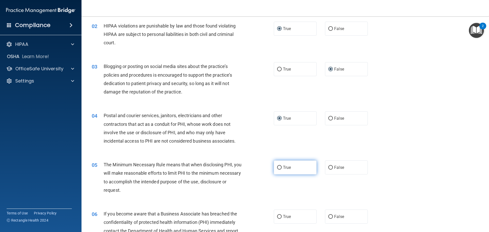
click at [244, 167] on input "True" at bounding box center [279, 168] width 5 height 4
radio input "true"
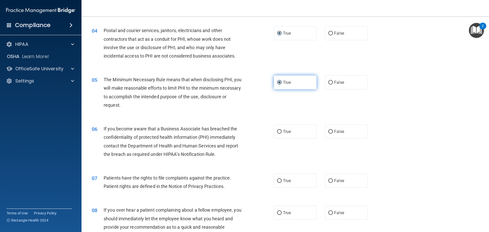
scroll to position [153, 0]
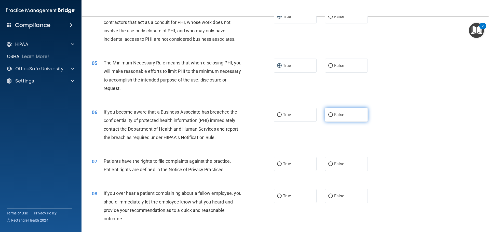
click at [244, 114] on input "False" at bounding box center [331, 115] width 5 height 4
radio input "true"
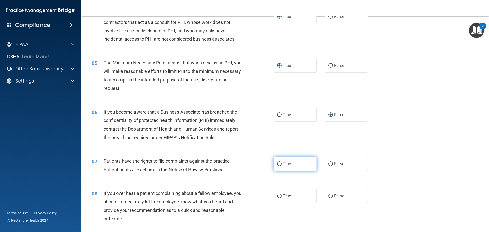
click at [244, 165] on input "True" at bounding box center [279, 164] width 5 height 4
radio input "true"
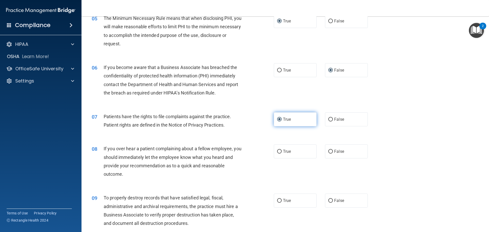
scroll to position [204, 0]
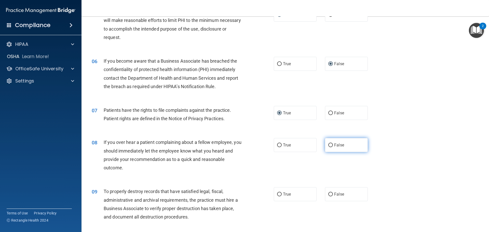
click at [244, 144] on input "False" at bounding box center [331, 146] width 5 height 4
radio input "true"
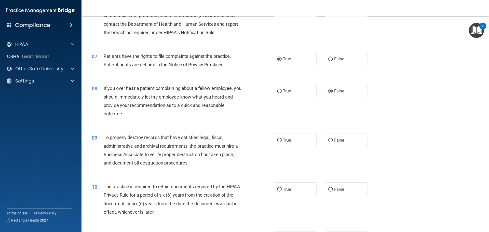
scroll to position [280, 0]
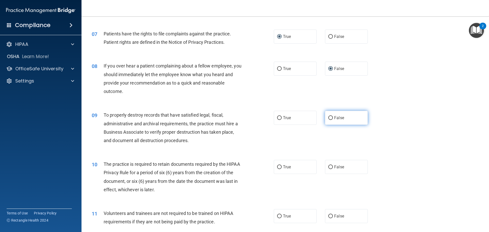
click at [244, 117] on input "False" at bounding box center [331, 118] width 5 height 4
radio input "true"
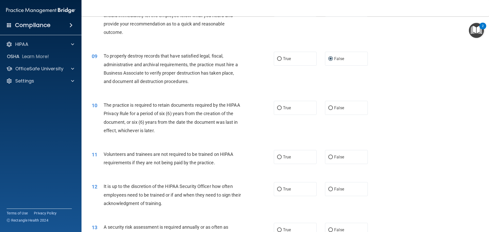
scroll to position [357, 0]
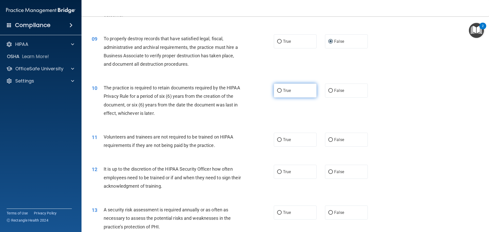
click at [244, 90] on input "True" at bounding box center [279, 91] width 5 height 4
radio input "true"
click at [244, 139] on input "False" at bounding box center [331, 140] width 5 height 4
radio input "true"
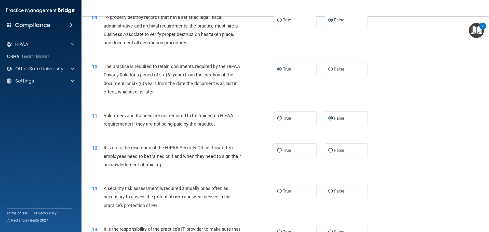
scroll to position [408, 0]
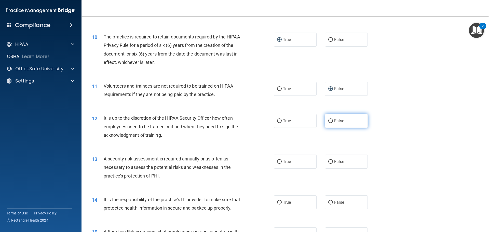
click at [244, 121] on input "False" at bounding box center [331, 121] width 5 height 4
radio input "true"
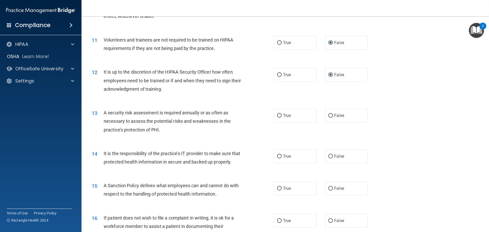
scroll to position [459, 0]
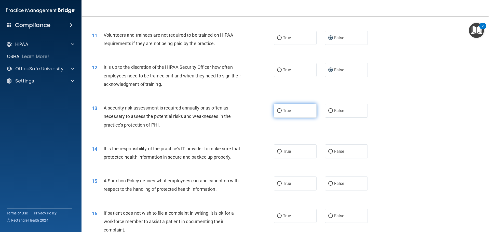
click at [244, 111] on input "True" at bounding box center [279, 111] width 5 height 4
radio input "true"
click at [244, 151] on input "False" at bounding box center [331, 152] width 5 height 4
radio input "true"
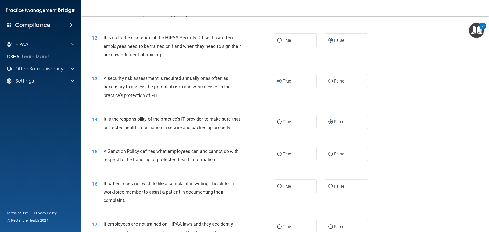
scroll to position [535, 0]
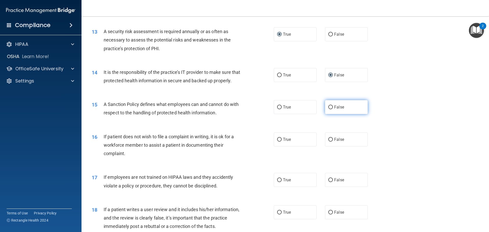
click at [244, 109] on input "False" at bounding box center [331, 108] width 5 height 4
radio input "true"
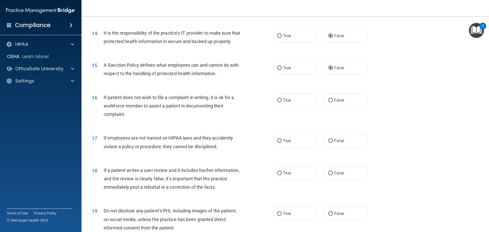
scroll to position [586, 0]
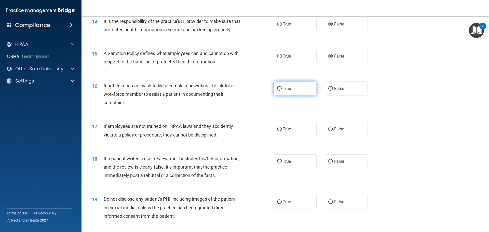
click at [244, 91] on input "True" at bounding box center [279, 89] width 5 height 4
radio input "true"
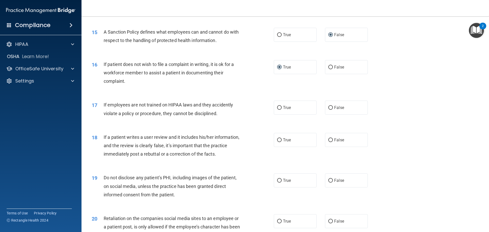
scroll to position [637, 0]
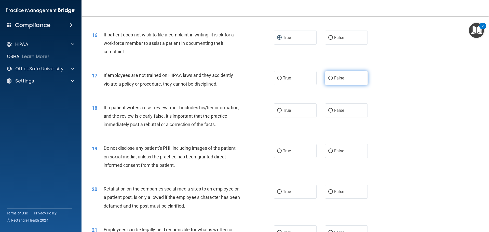
click at [244, 80] on input "False" at bounding box center [331, 78] width 5 height 4
radio input "true"
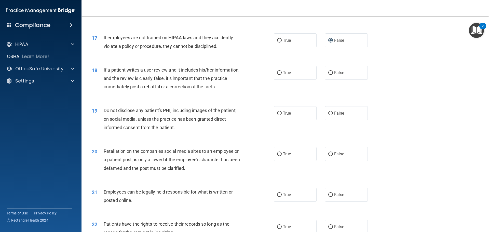
scroll to position [663, 0]
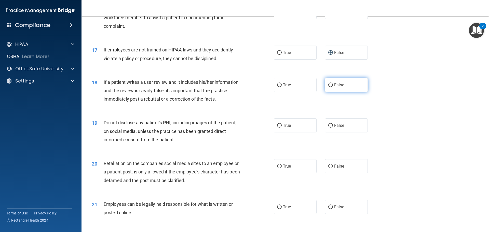
click at [244, 87] on input "False" at bounding box center [331, 85] width 5 height 4
radio input "true"
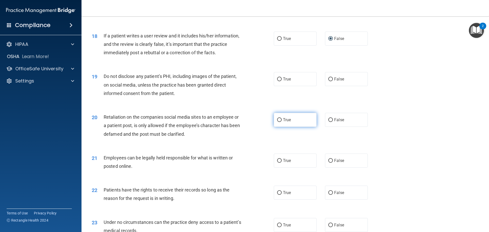
scroll to position [714, 0]
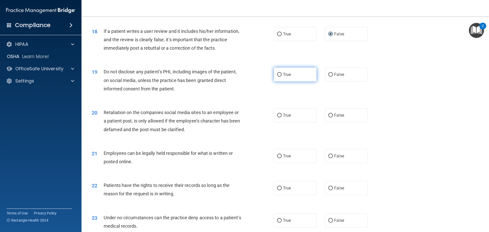
click at [244, 77] on input "True" at bounding box center [279, 75] width 5 height 4
radio input "true"
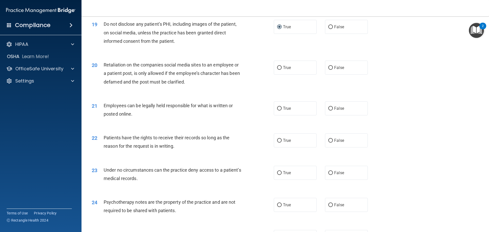
scroll to position [765, 0]
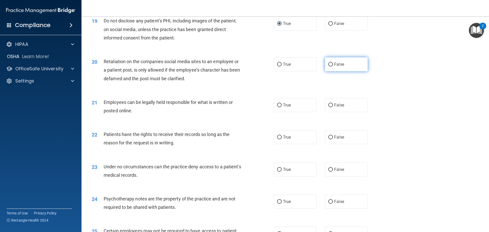
click at [244, 67] on input "False" at bounding box center [331, 65] width 5 height 4
radio input "true"
click at [244, 112] on label "False" at bounding box center [346, 105] width 43 height 14
click at [244, 107] on input "False" at bounding box center [331, 105] width 5 height 4
radio input "true"
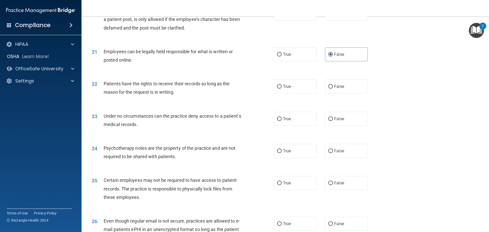
scroll to position [816, 0]
click at [244, 88] on input "True" at bounding box center [279, 87] width 5 height 4
radio input "true"
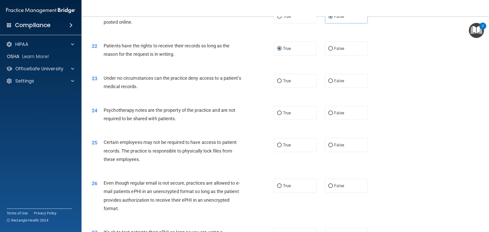
scroll to position [867, 0]
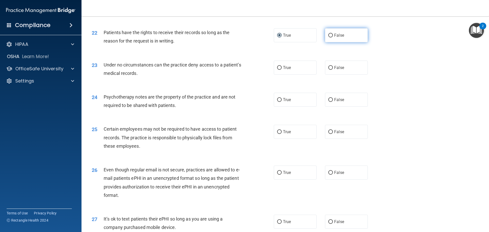
click at [244, 37] on input "False" at bounding box center [331, 36] width 5 height 4
radio input "true"
radio input "false"
click at [244, 70] on input "False" at bounding box center [331, 68] width 5 height 4
radio input "true"
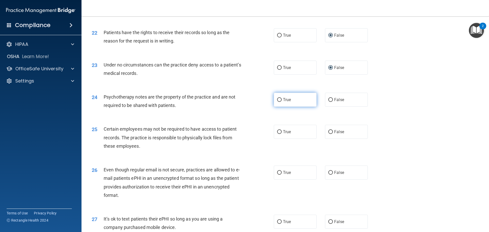
click at [244, 102] on input "True" at bounding box center [279, 100] width 5 height 4
radio input "true"
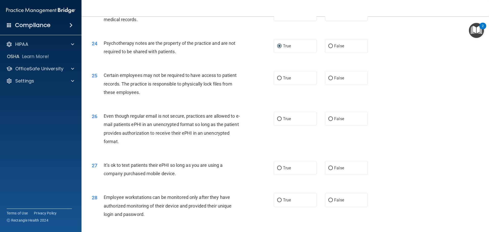
scroll to position [943, 0]
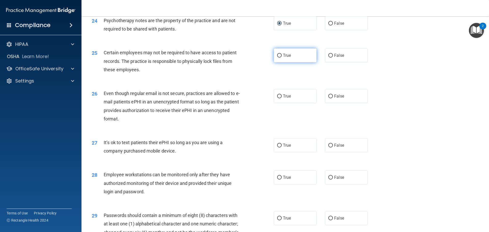
click at [244, 62] on label "True" at bounding box center [295, 55] width 43 height 14
click at [244, 58] on input "True" at bounding box center [279, 56] width 5 height 4
radio input "true"
click at [244, 103] on label "False" at bounding box center [346, 96] width 43 height 14
click at [244, 98] on input "False" at bounding box center [331, 97] width 5 height 4
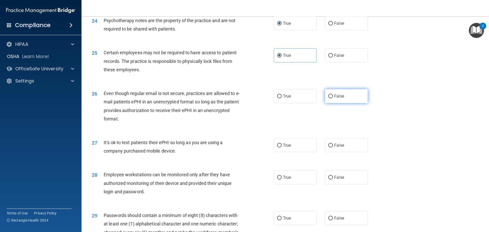
radio input "true"
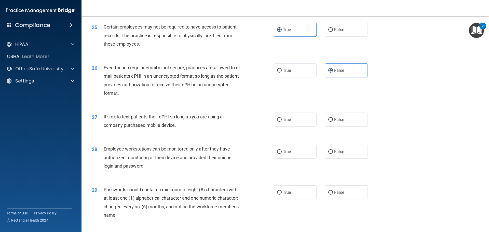
scroll to position [994, 0]
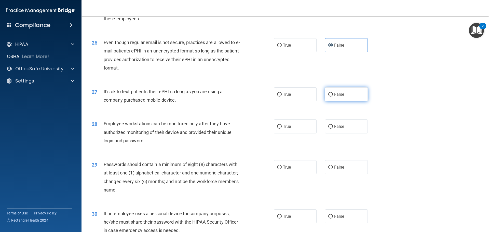
click at [244, 97] on input "False" at bounding box center [331, 95] width 5 height 4
radio input "true"
click at [244, 129] on input "False" at bounding box center [331, 127] width 5 height 4
radio input "true"
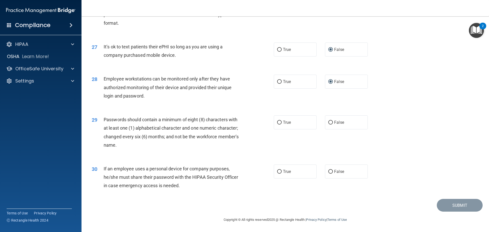
scroll to position [1045, 0]
click at [244, 124] on input "True" at bounding box center [279, 123] width 5 height 4
radio input "true"
click at [244, 174] on input "False" at bounding box center [331, 172] width 5 height 4
radio input "true"
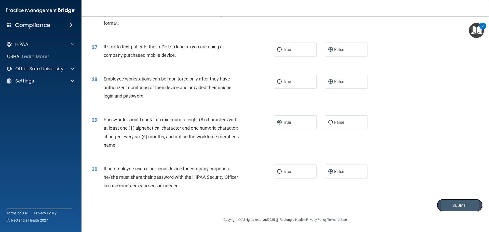
click at [244, 207] on button "Submit" at bounding box center [460, 205] width 46 height 13
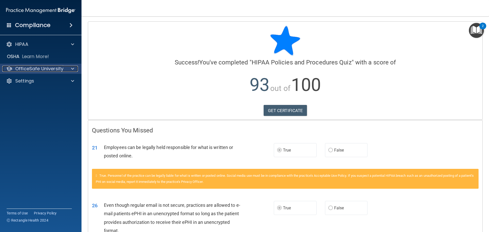
click at [64, 69] on div "OfficeSafe University" at bounding box center [33, 69] width 63 height 6
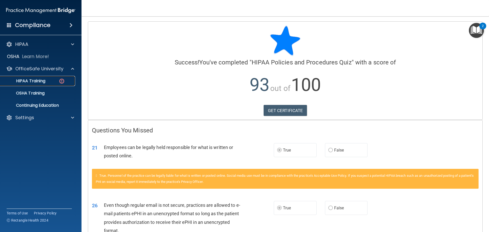
click at [50, 82] on div "HIPAA Training" at bounding box center [38, 81] width 70 height 5
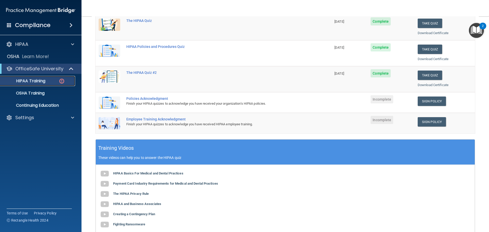
scroll to position [76, 0]
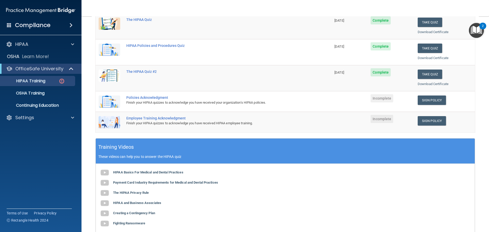
click at [143, 97] on div "Policies Acknowledgment" at bounding box center [216, 98] width 180 height 4
click at [244, 100] on link "Sign Policy" at bounding box center [432, 100] width 28 height 9
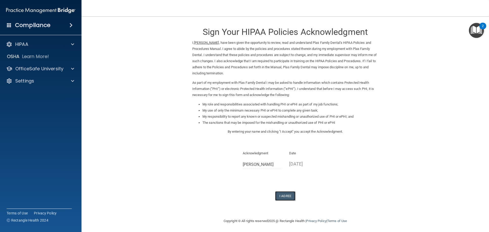
click at [282, 196] on button "I Agree" at bounding box center [285, 195] width 20 height 9
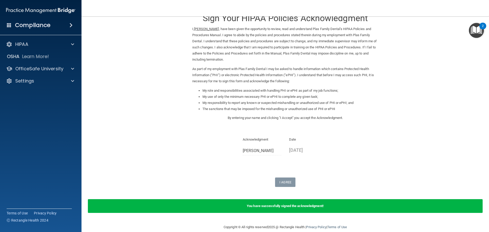
scroll to position [21, 0]
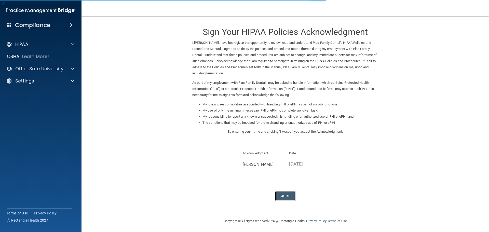
click at [278, 195] on button "I Agree" at bounding box center [285, 195] width 20 height 9
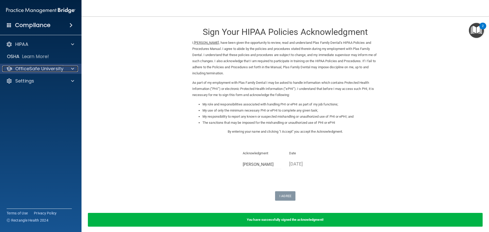
click at [29, 69] on p "OfficeSafe University" at bounding box center [39, 69] width 48 height 6
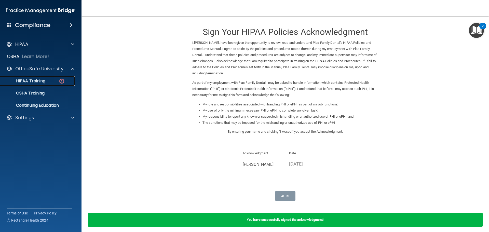
click at [36, 80] on p "HIPAA Training" at bounding box center [24, 81] width 42 height 5
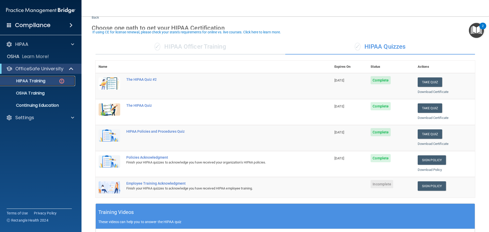
scroll to position [25, 0]
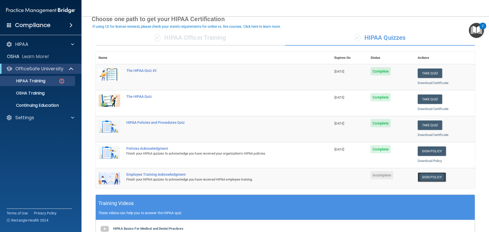
click at [426, 177] on link "Sign Policy" at bounding box center [432, 177] width 28 height 9
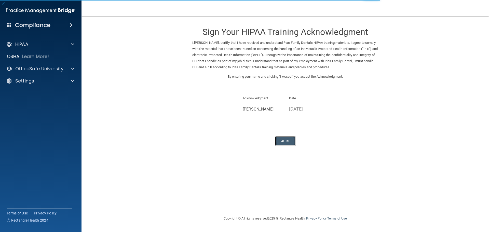
click at [285, 140] on button "I Agree" at bounding box center [285, 140] width 20 height 9
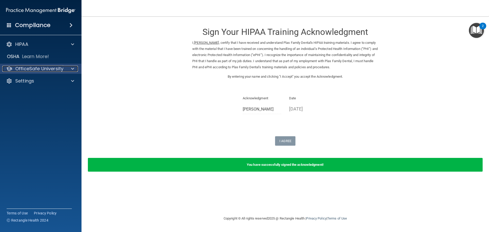
click at [49, 68] on p "OfficeSafe University" at bounding box center [39, 69] width 48 height 6
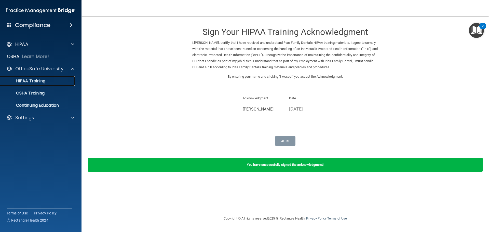
click at [41, 81] on p "HIPAA Training" at bounding box center [24, 81] width 42 height 5
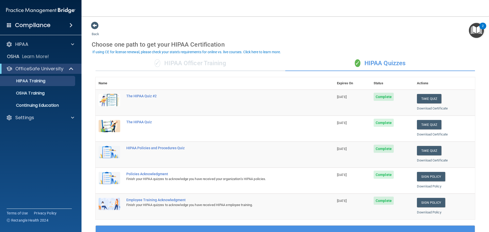
click at [197, 64] on div "✓ HIPAA Officer Training" at bounding box center [191, 63] width 190 height 15
